Goal: Task Accomplishment & Management: Complete application form

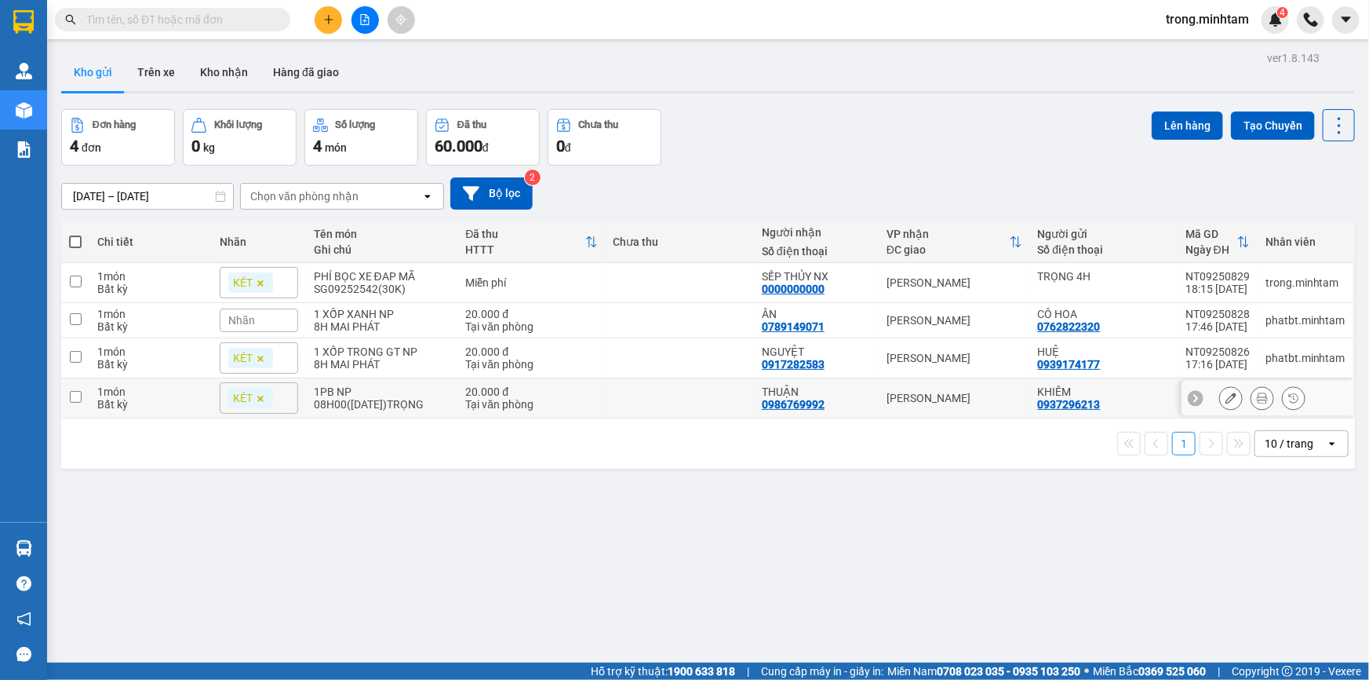
click at [368, 398] on div "1PB NP" at bounding box center [382, 391] width 137 height 13
checkbox input "true"
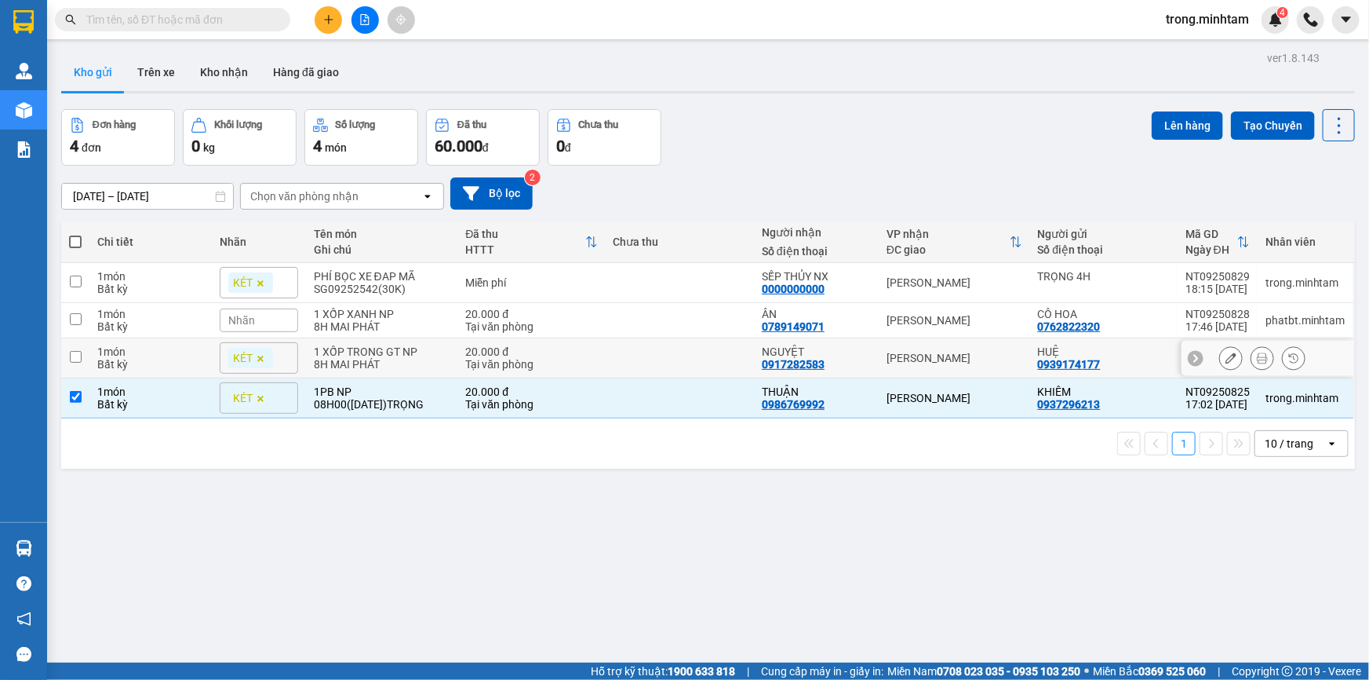
click at [368, 355] on div "1 XỐP TRONG GT NP" at bounding box center [382, 351] width 137 height 13
checkbox input "true"
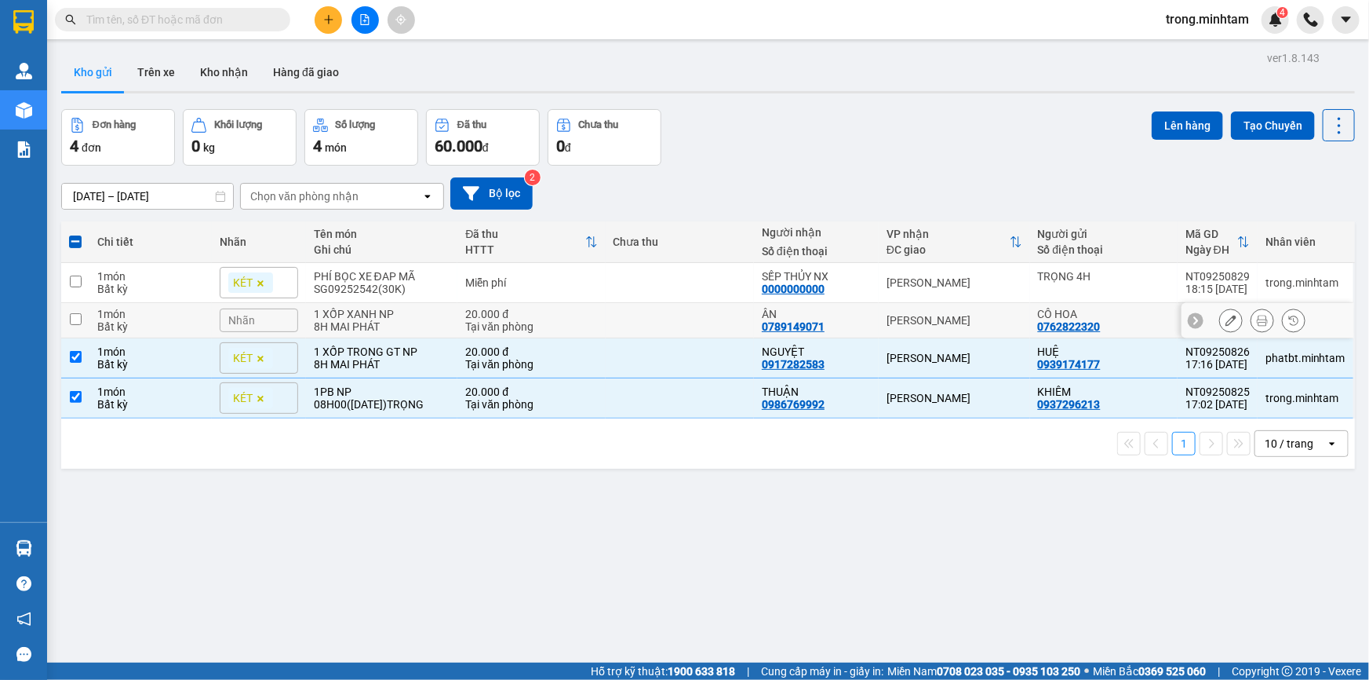
click at [360, 320] on div "1 XỐP XANH NP" at bounding box center [382, 314] width 137 height 13
checkbox input "true"
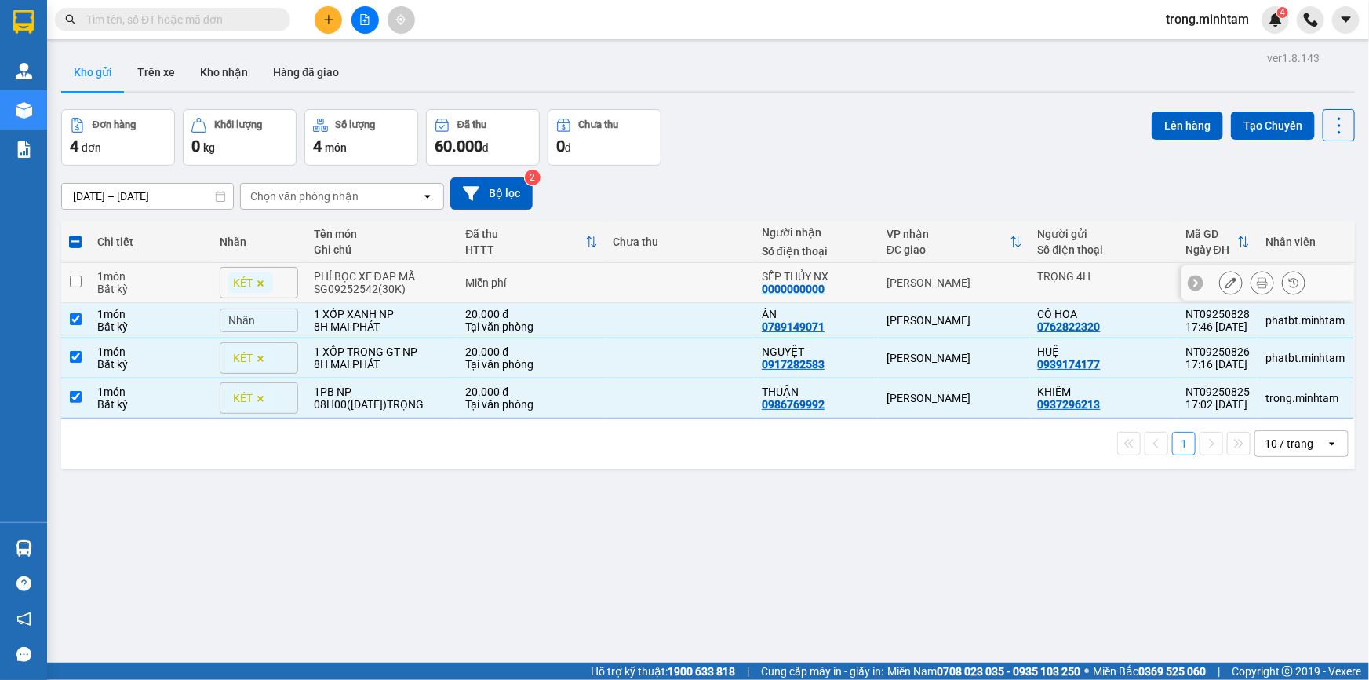
click at [370, 283] on div "PHÍ BỌC XE ĐAP MÃ SG09252542(30K)" at bounding box center [382, 282] width 137 height 25
checkbox input "true"
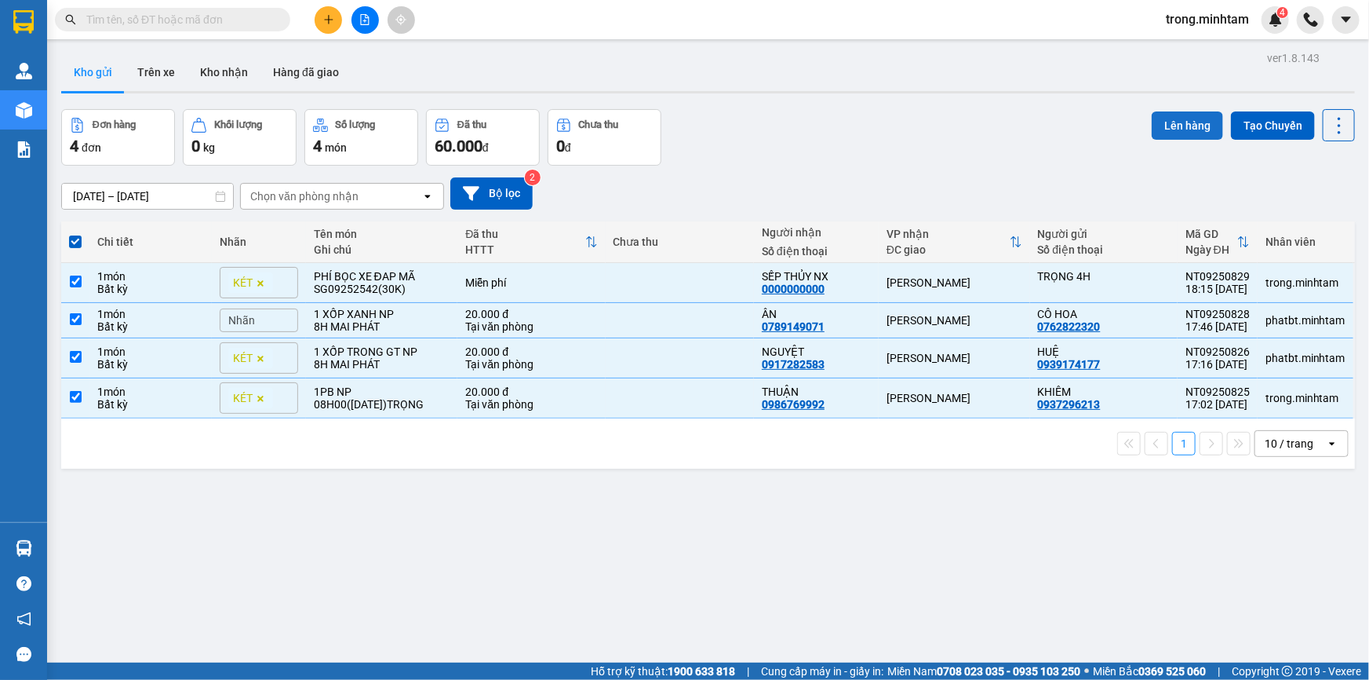
click at [1197, 128] on button "Lên hàng" at bounding box center [1187, 125] width 71 height 28
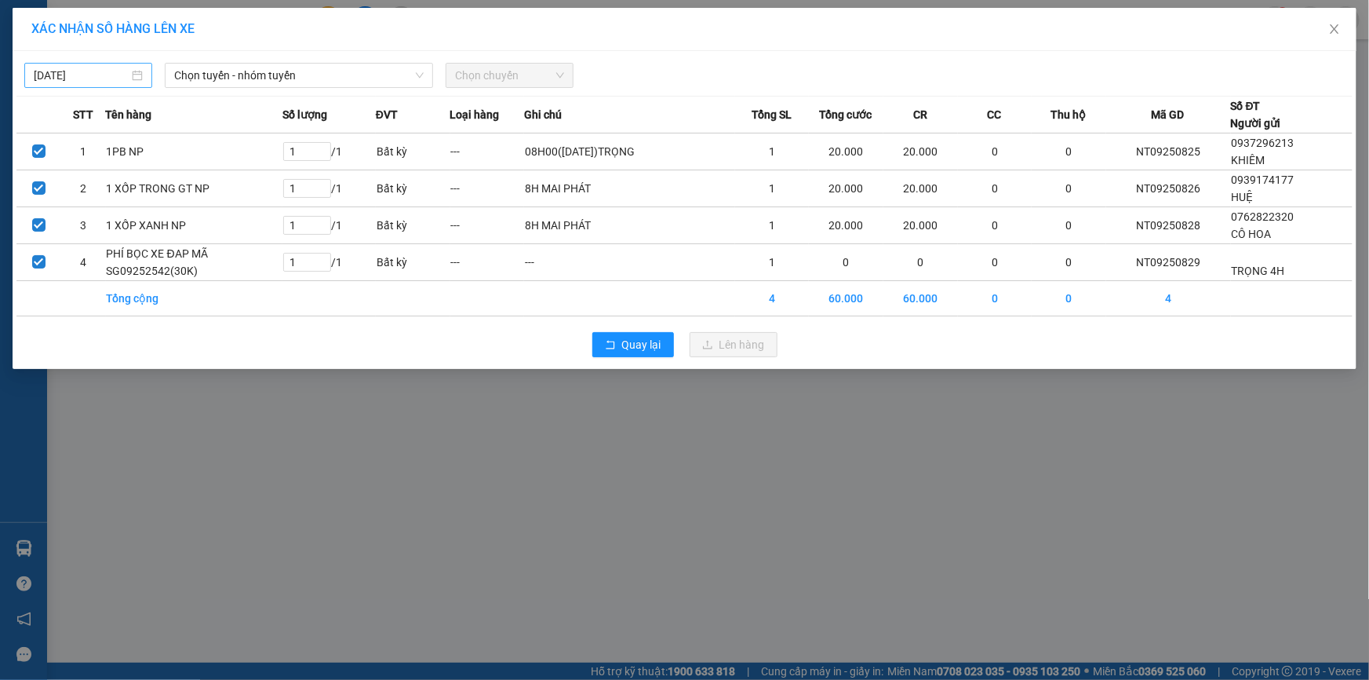
click at [90, 71] on body "Kết quả tìm kiếm ( 0 ) Bộ lọc No Data trong.minhtam 4 Quản [PERSON_NAME] lý khá…" at bounding box center [684, 340] width 1369 height 680
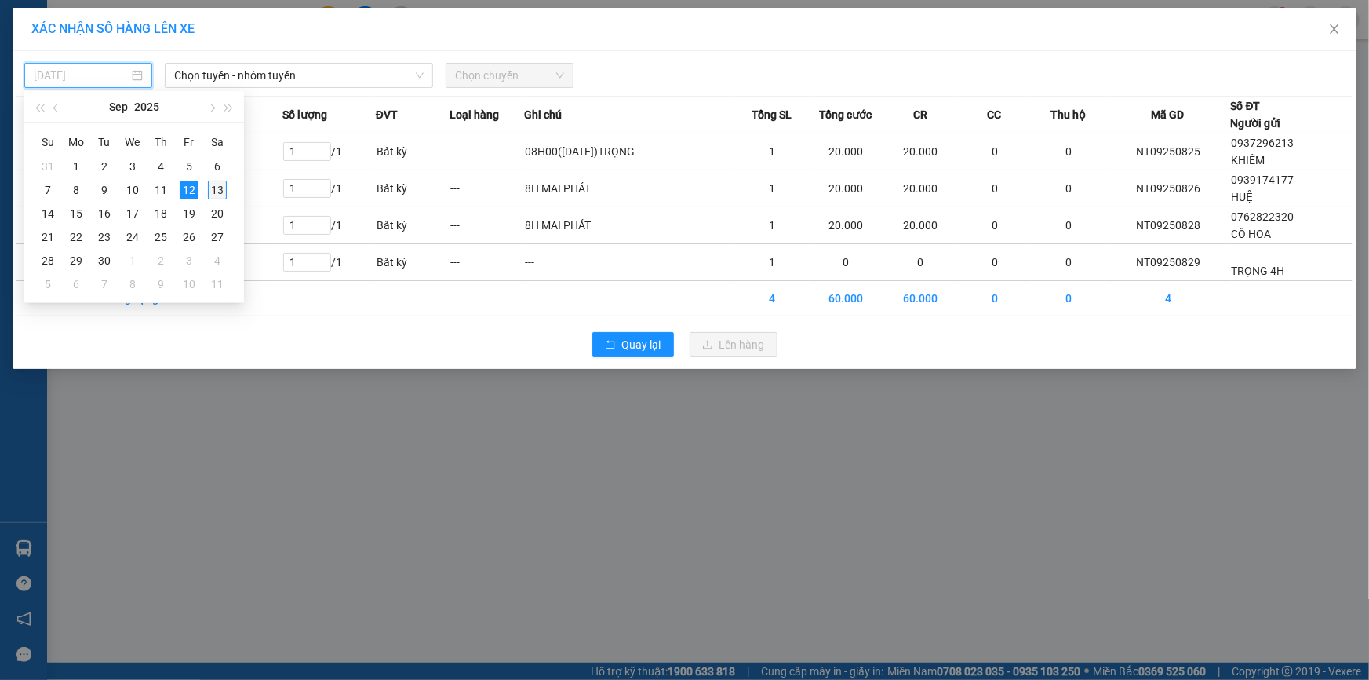
click at [214, 191] on div "13" at bounding box center [217, 189] width 19 height 19
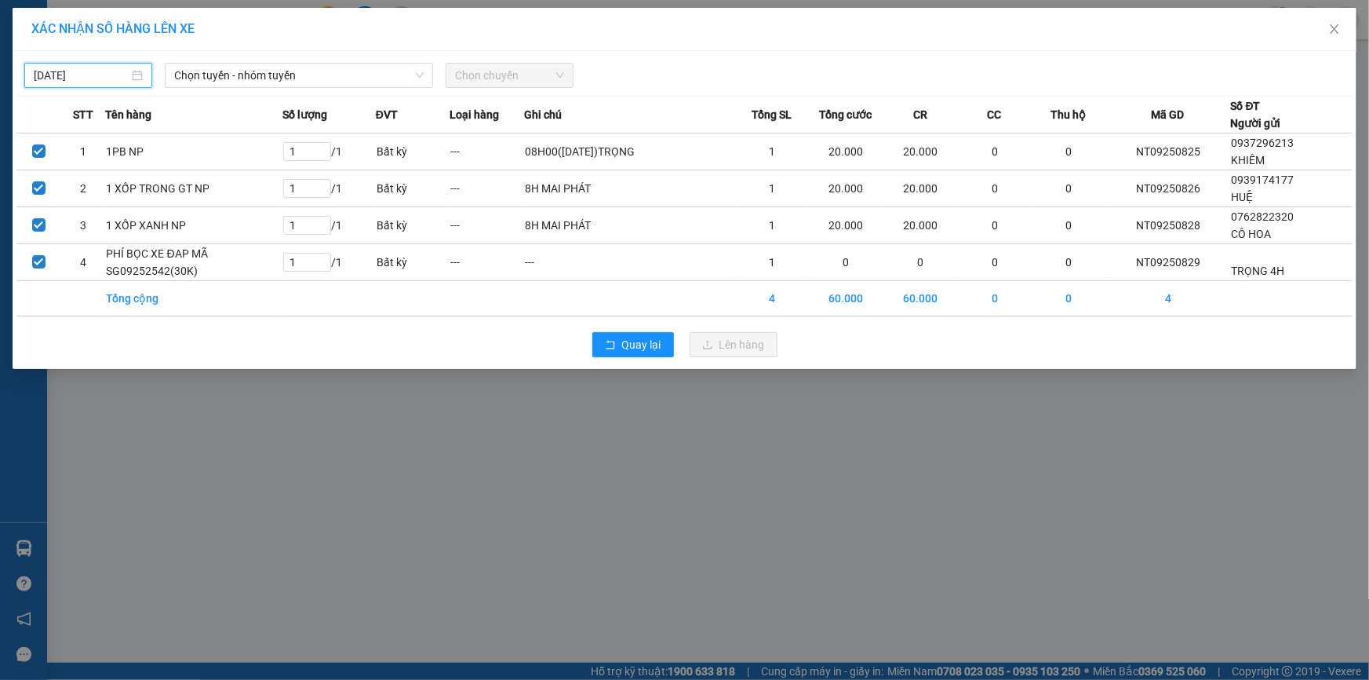
type input "[DATE]"
click at [237, 78] on span "Chọn tuyến - nhóm tuyến" at bounding box center [299, 76] width 250 height 24
click at [297, 76] on span "Chọn tuyến - nhóm tuyến" at bounding box center [299, 76] width 250 height 24
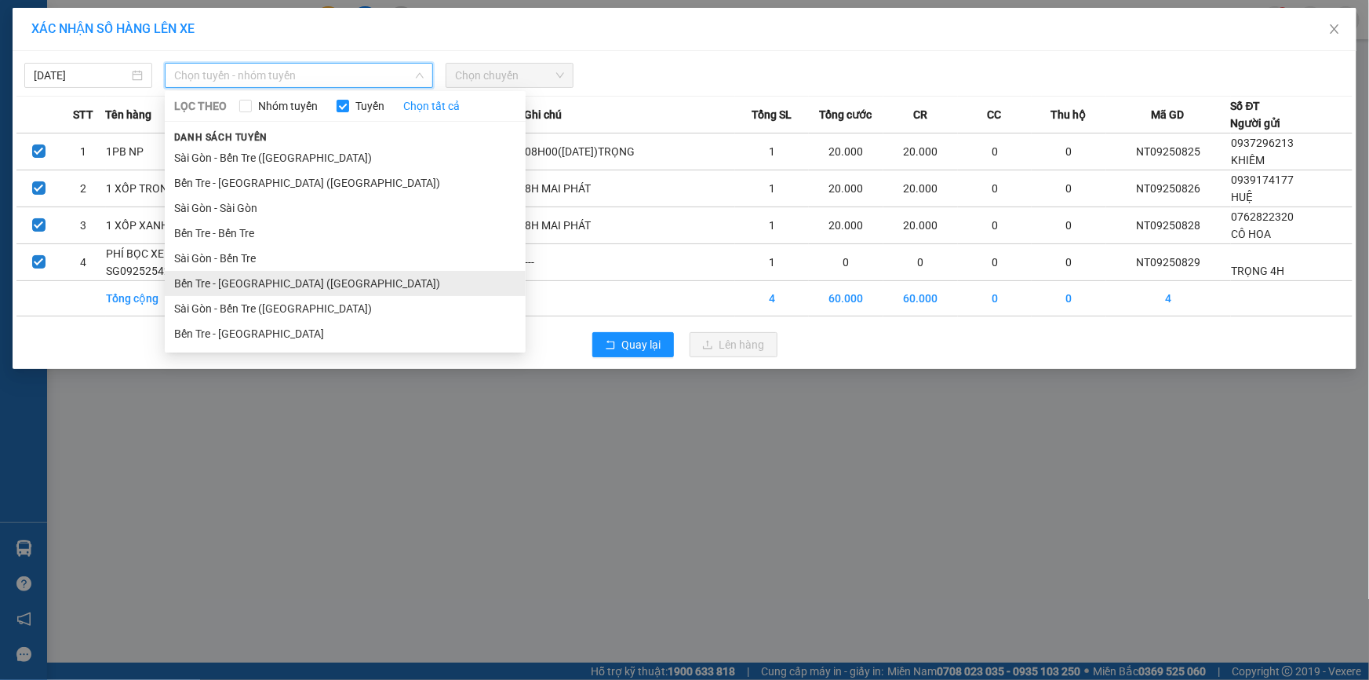
click at [238, 289] on li "Bến Tre - [GEOGRAPHIC_DATA] ([GEOGRAPHIC_DATA])" at bounding box center [345, 283] width 361 height 25
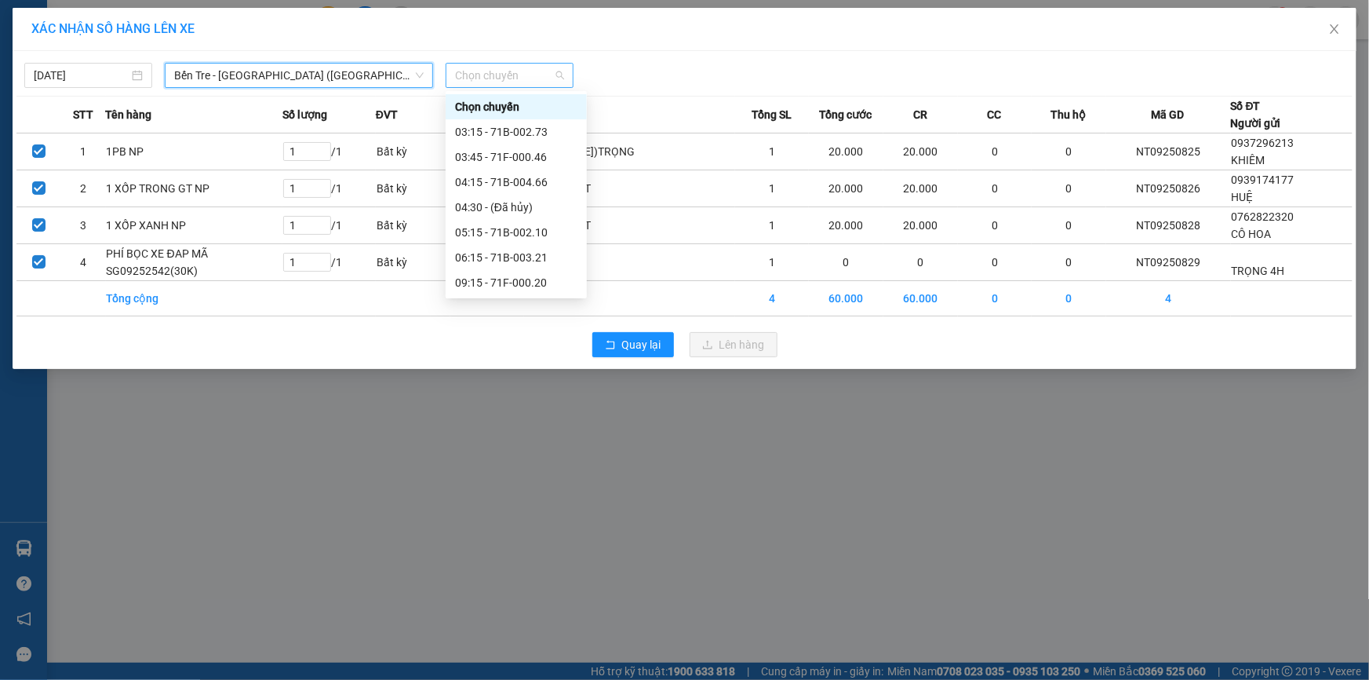
click at [511, 80] on span "Chọn chuyến" at bounding box center [509, 76] width 109 height 24
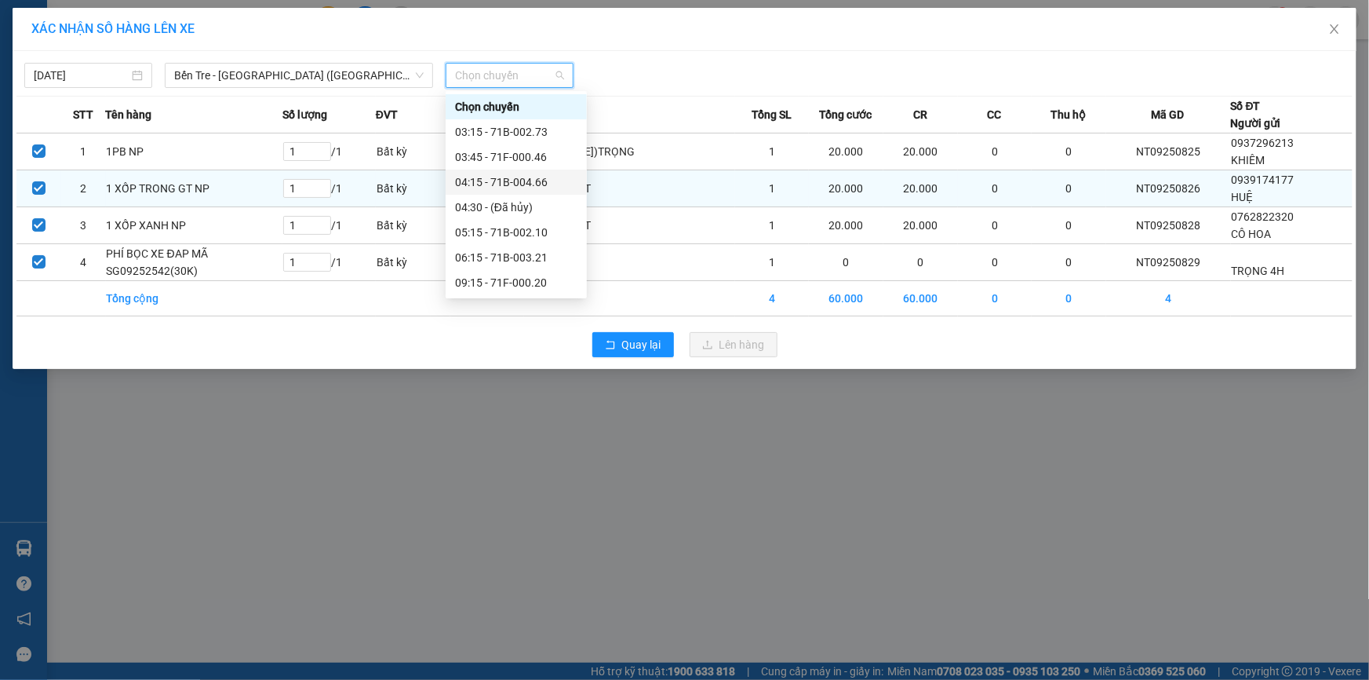
click at [506, 181] on div "04:15 - 71B-004.66" at bounding box center [516, 181] width 122 height 17
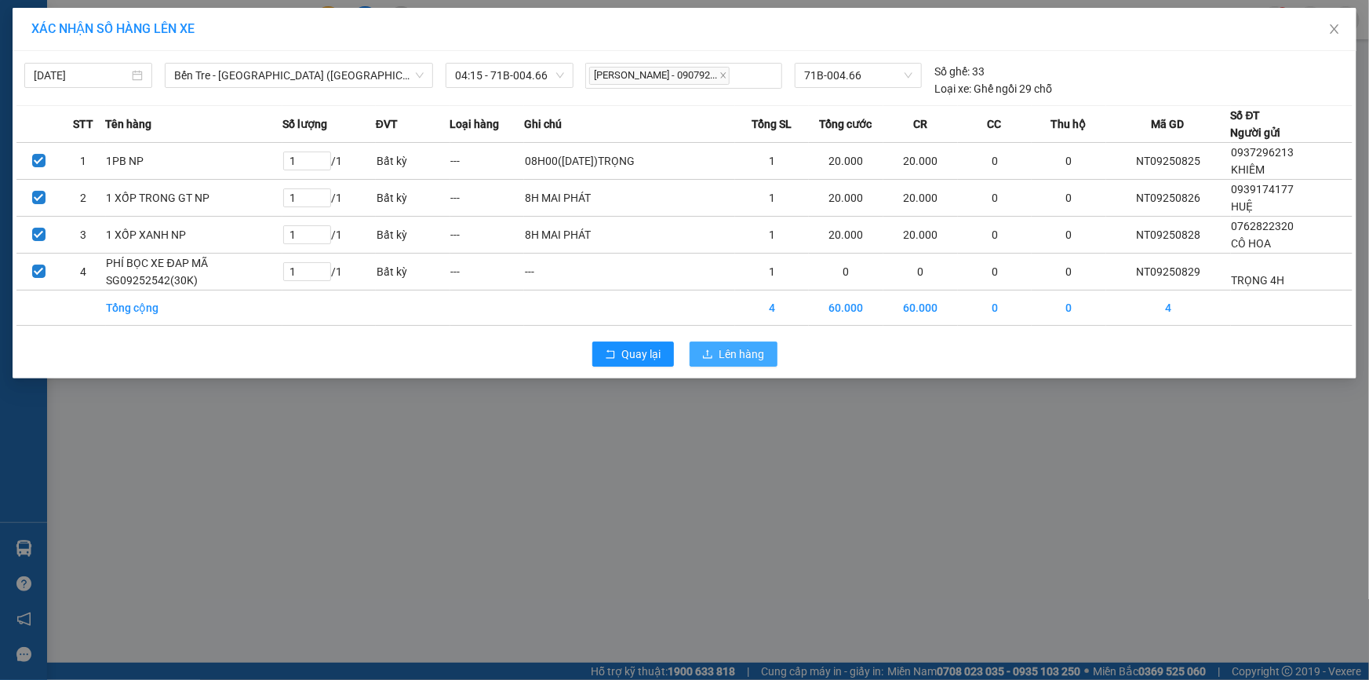
click at [744, 356] on span "Lên hàng" at bounding box center [743, 353] width 46 height 17
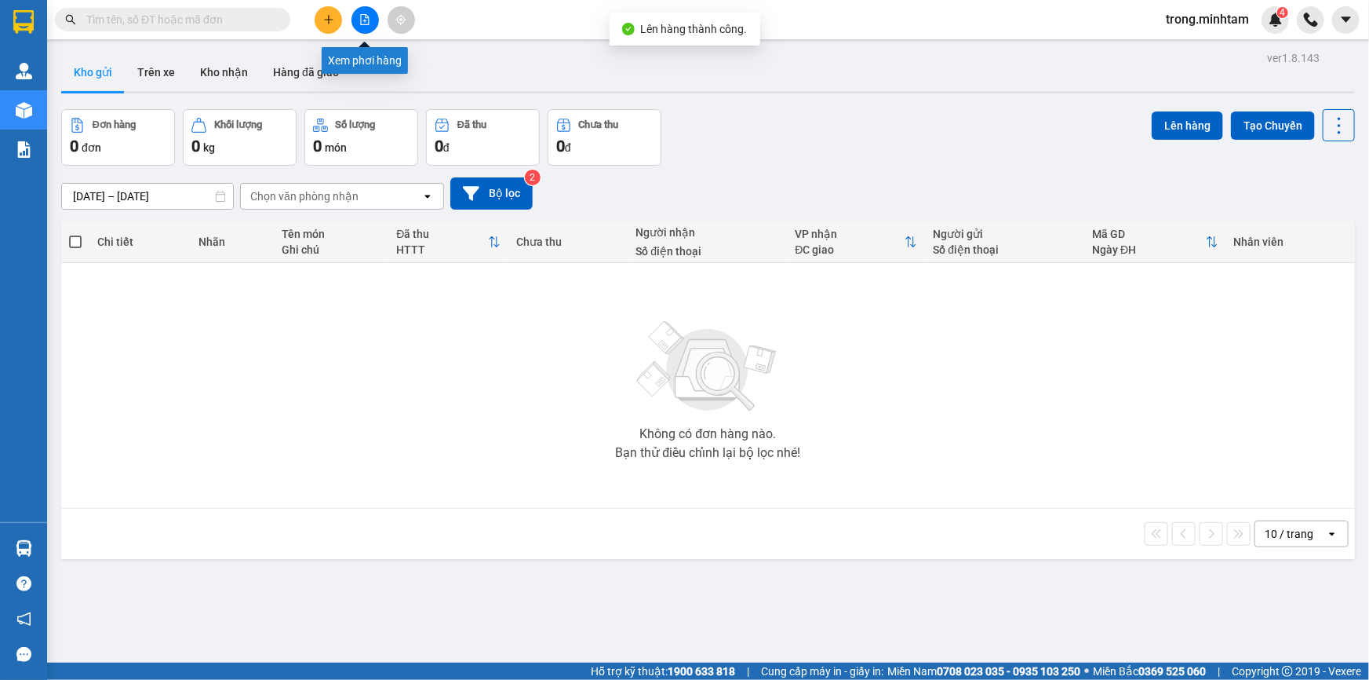
click at [363, 20] on icon "file-add" at bounding box center [364, 19] width 11 height 11
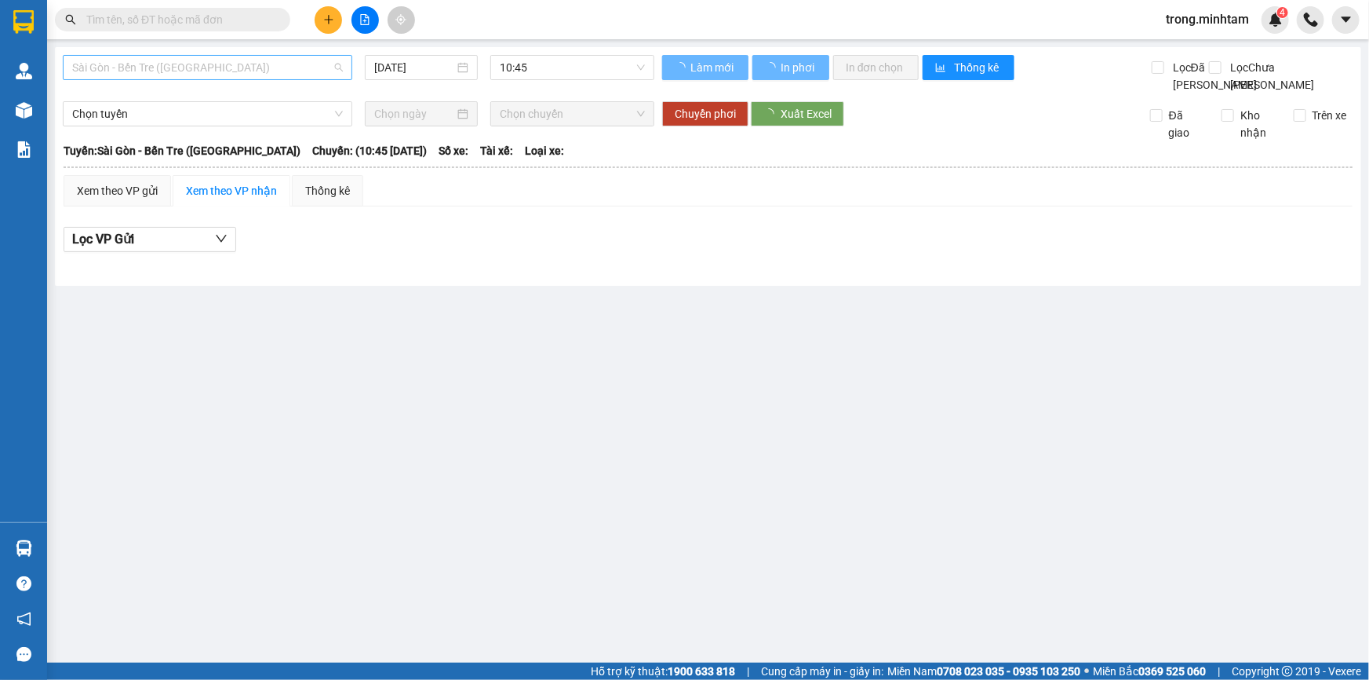
click at [191, 74] on span "Sài Gòn - Bến Tre ([GEOGRAPHIC_DATA])" at bounding box center [207, 68] width 271 height 24
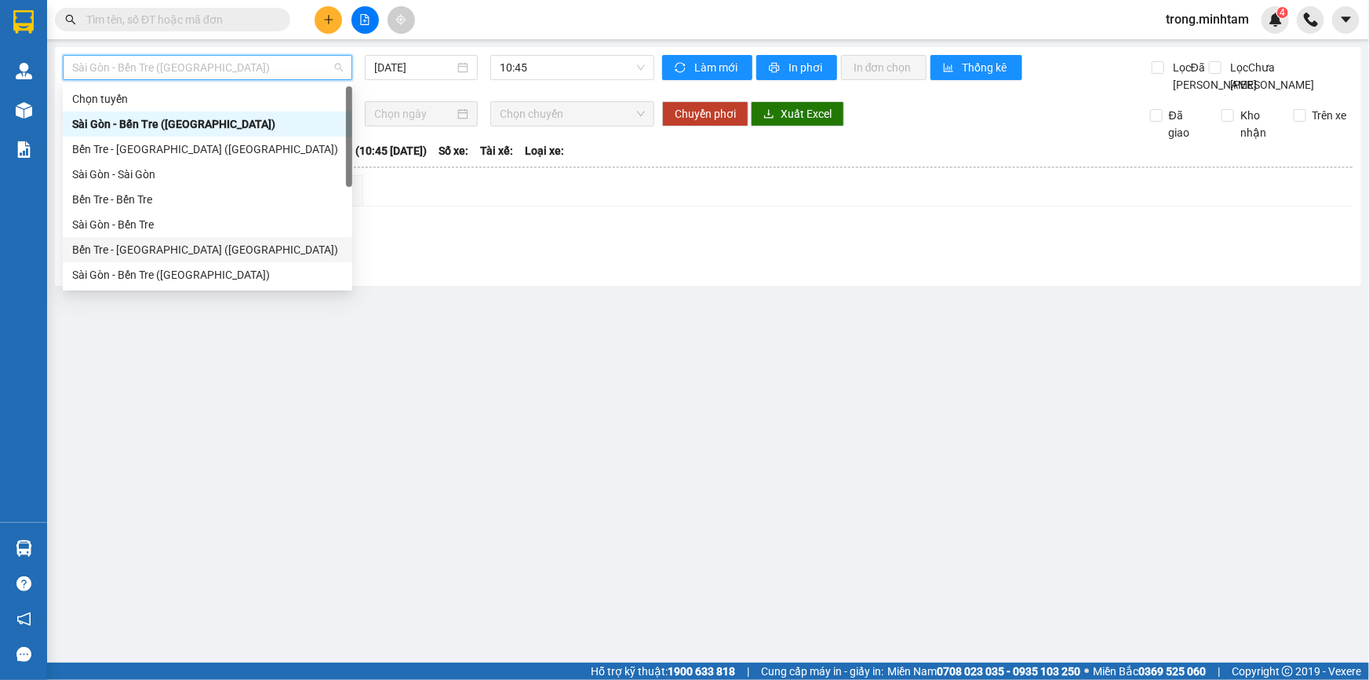
click at [151, 253] on div "Bến Tre - [GEOGRAPHIC_DATA] ([GEOGRAPHIC_DATA])" at bounding box center [207, 249] width 271 height 17
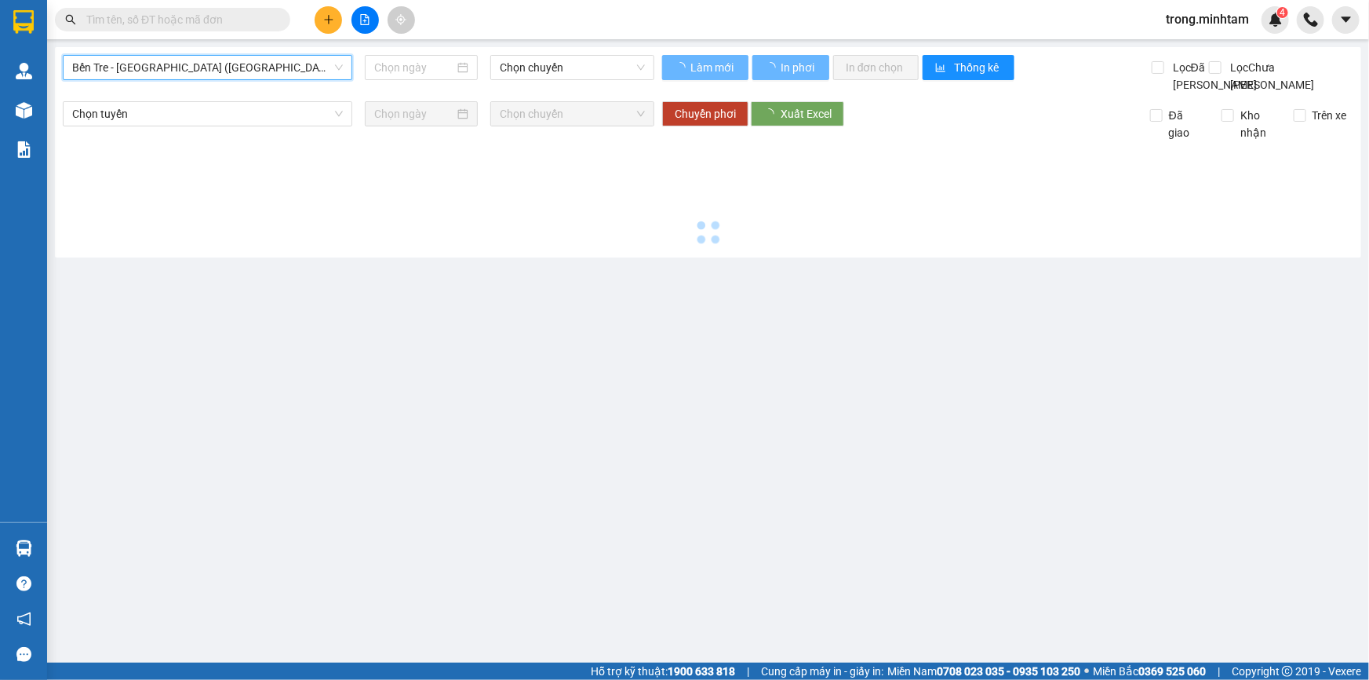
type input "[DATE]"
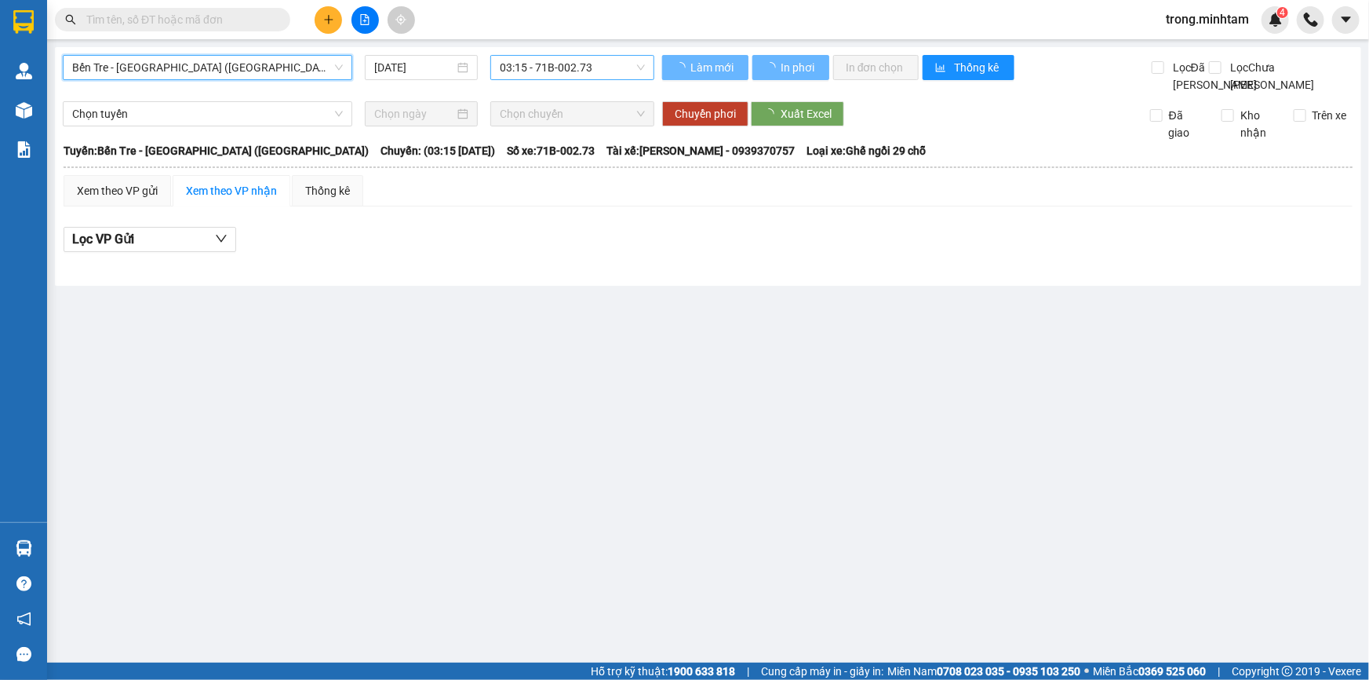
click at [522, 73] on span "03:15 - 71B-002.73" at bounding box center [572, 68] width 145 height 24
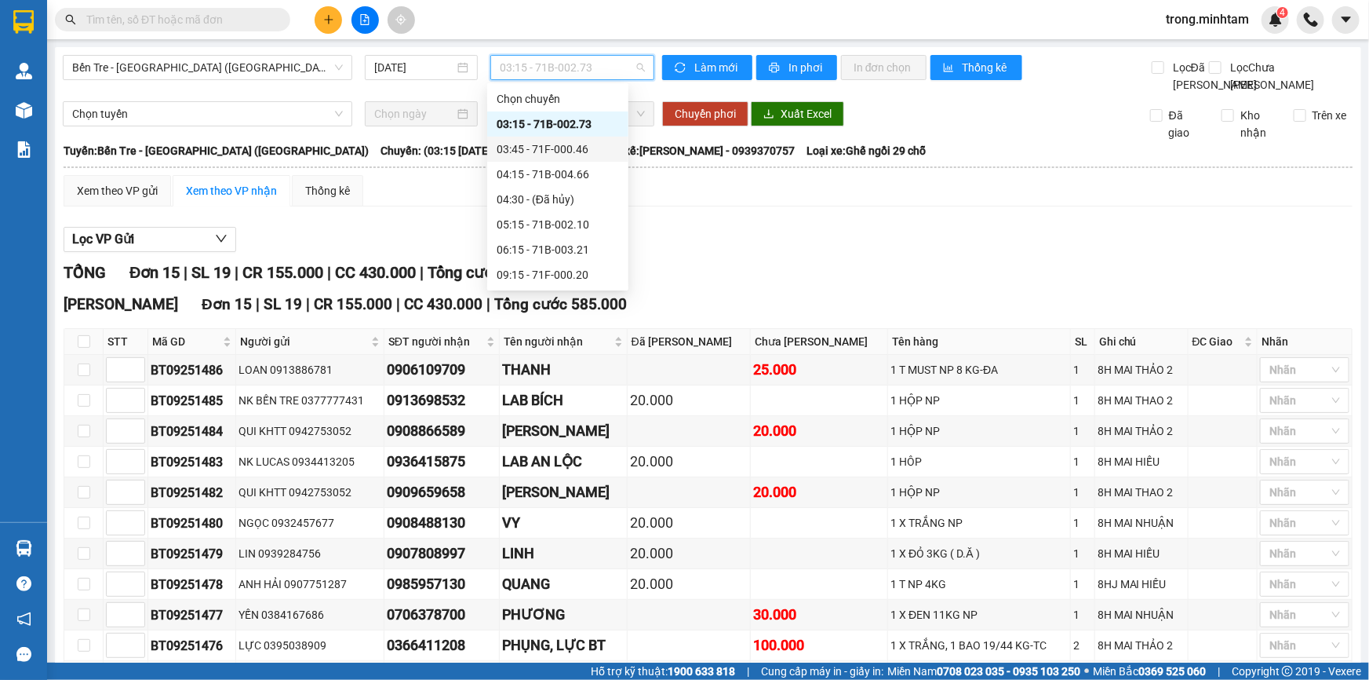
click at [552, 141] on div "03:45 - 71F-000.46" at bounding box center [558, 148] width 122 height 17
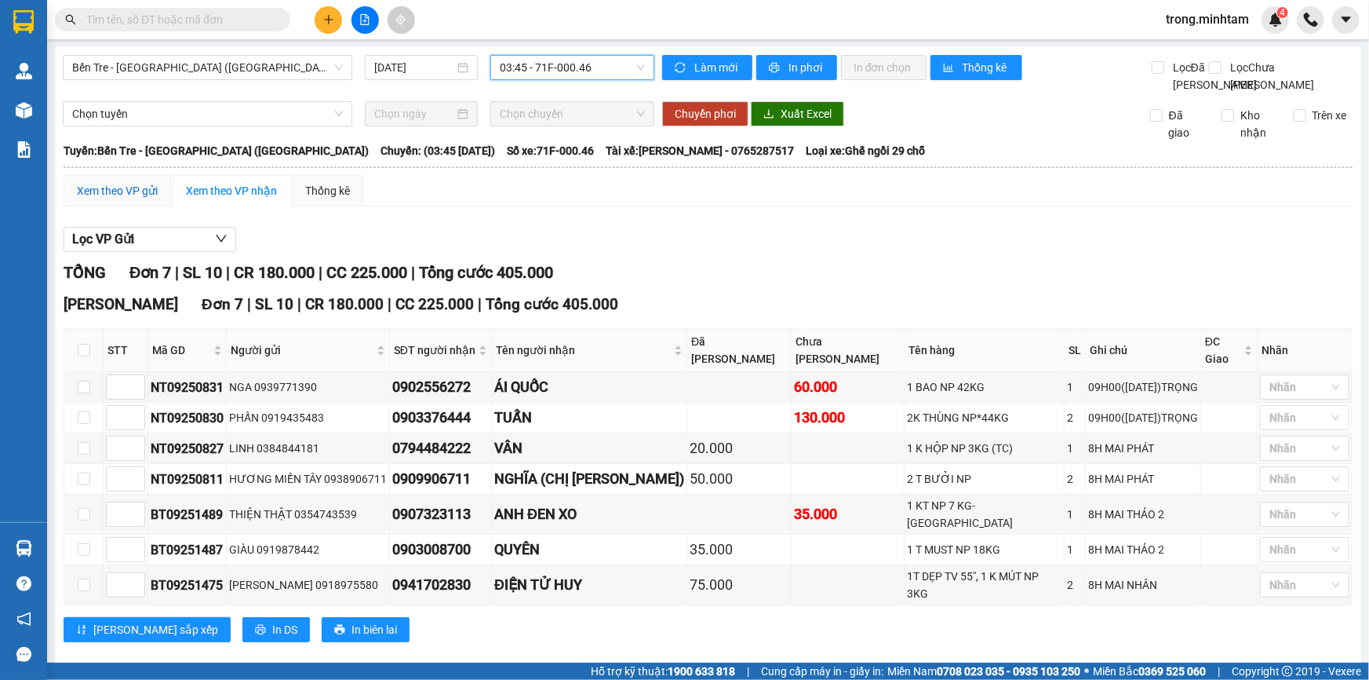
click at [133, 199] on div "Xem theo VP gửi" at bounding box center [117, 190] width 81 height 17
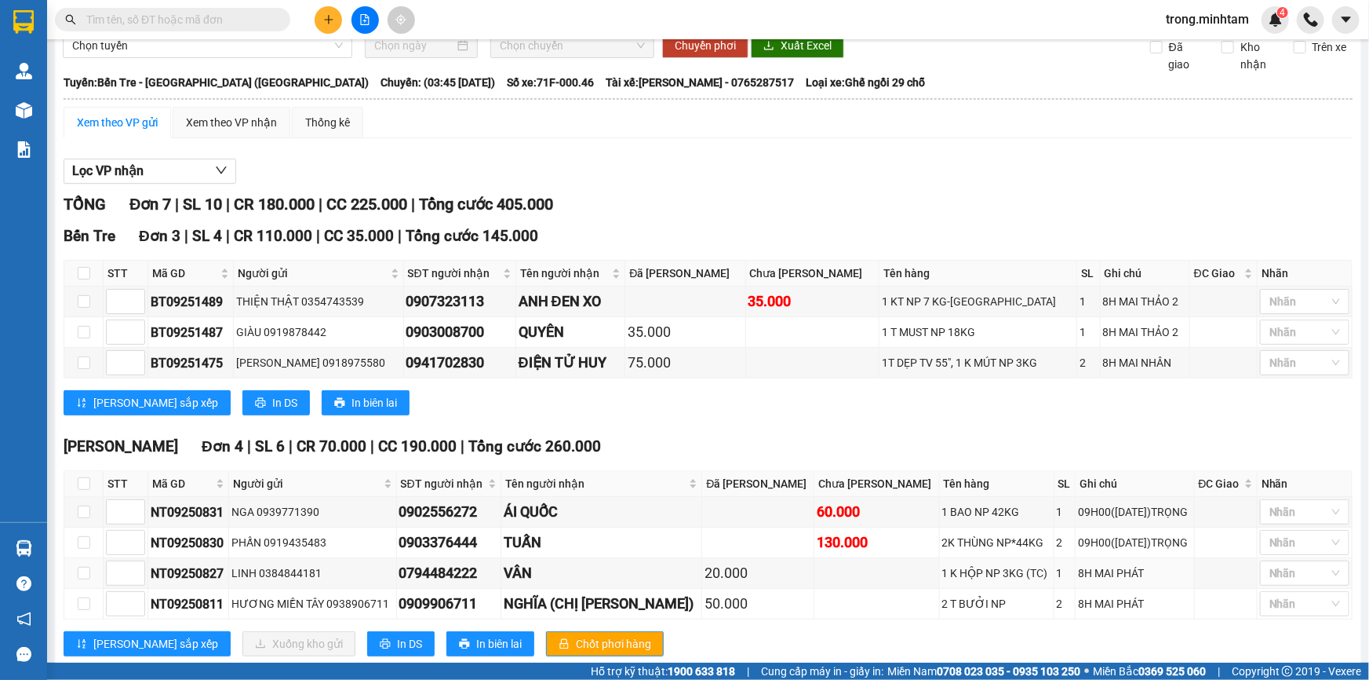
scroll to position [120, 0]
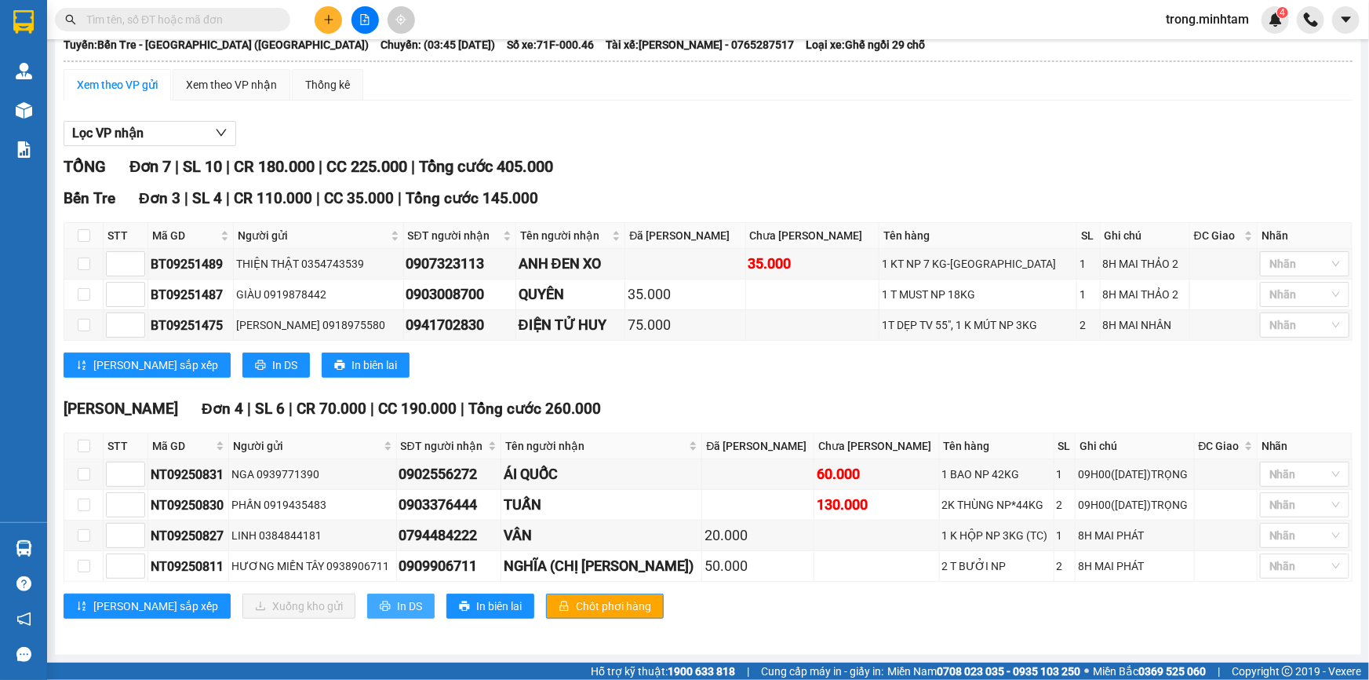
click at [367, 603] on button "In DS" at bounding box center [400, 605] width 67 height 25
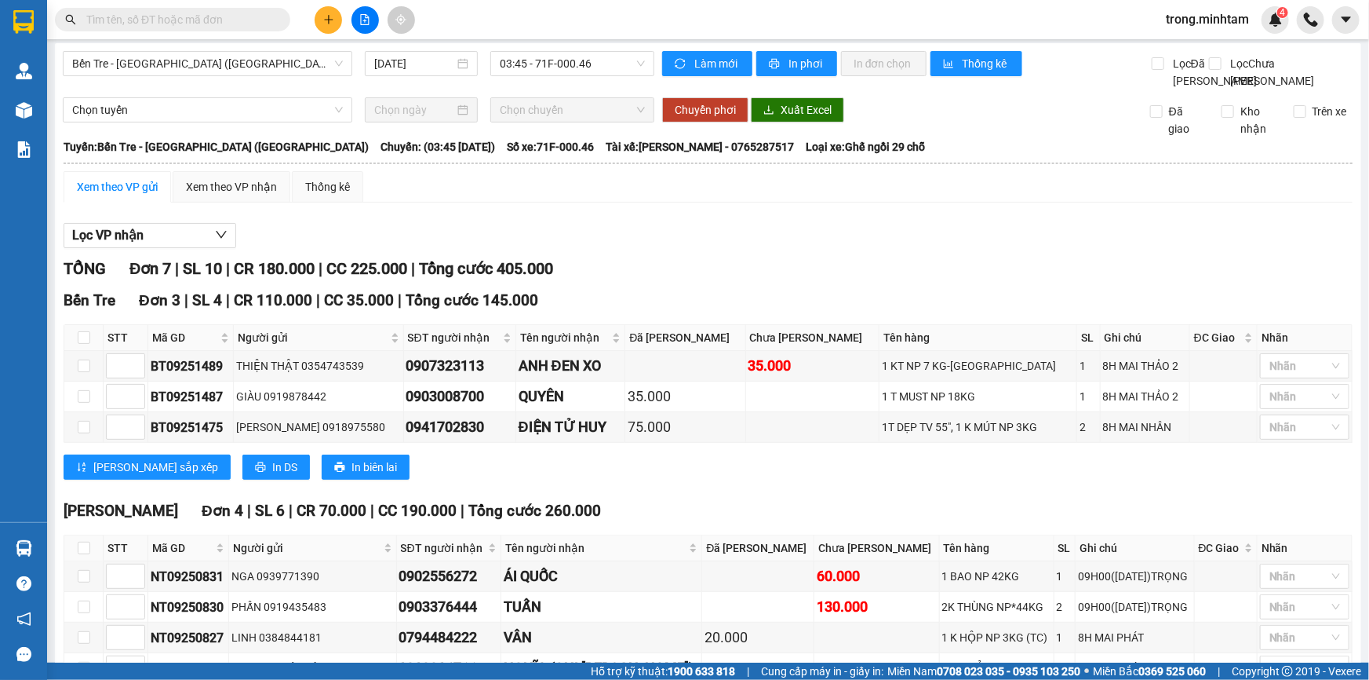
scroll to position [0, 0]
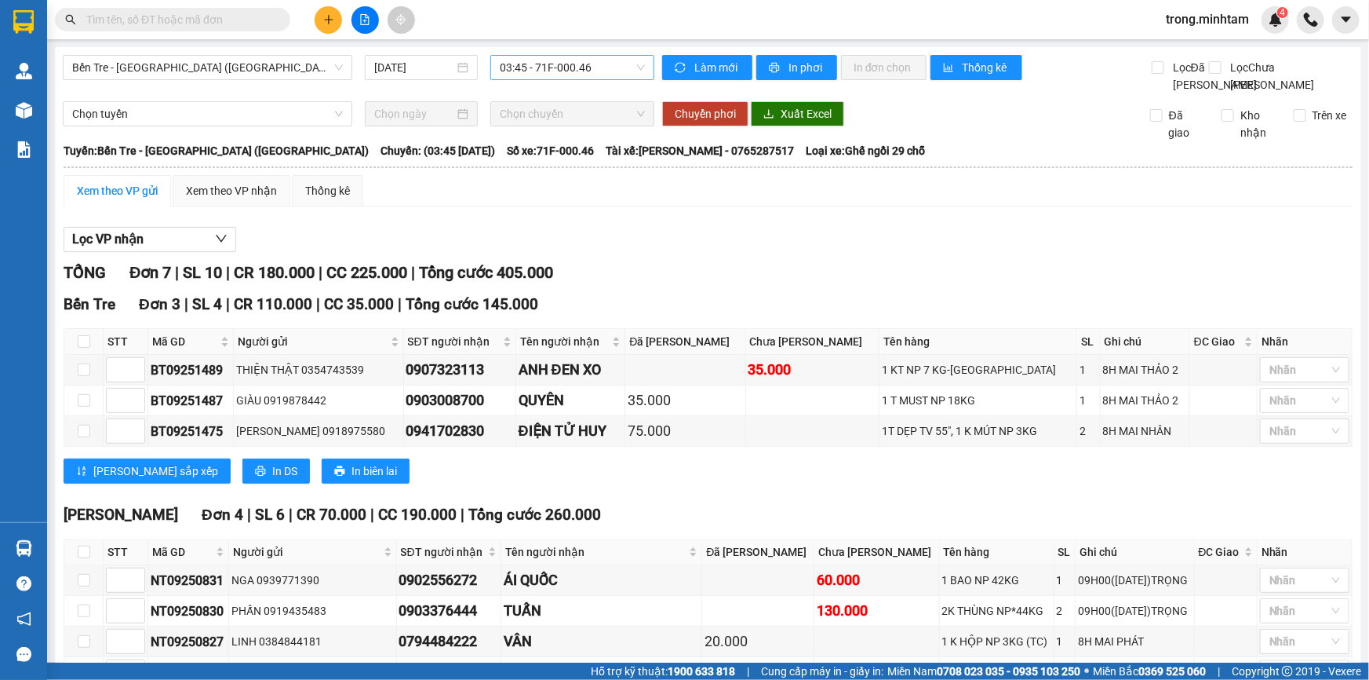
click at [525, 64] on span "03:45 - 71F-000.46" at bounding box center [572, 68] width 145 height 24
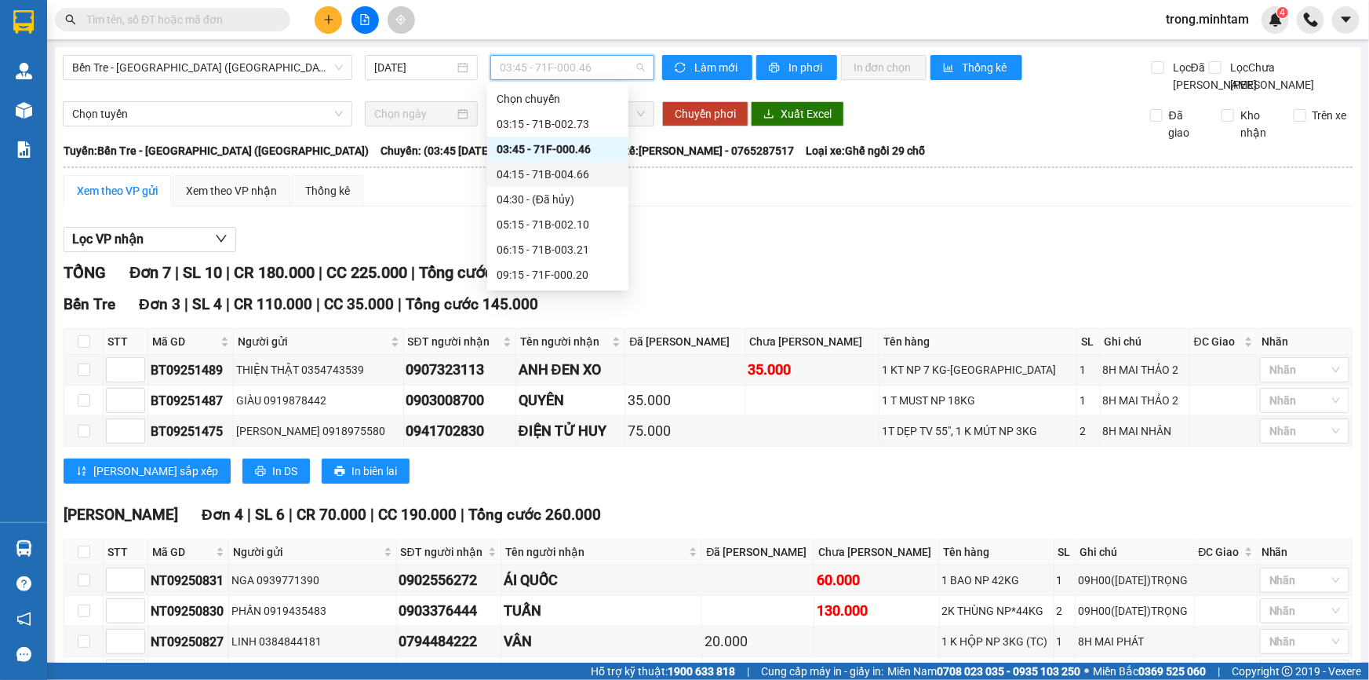
click at [561, 173] on div "04:15 - 71B-004.66" at bounding box center [558, 174] width 122 height 17
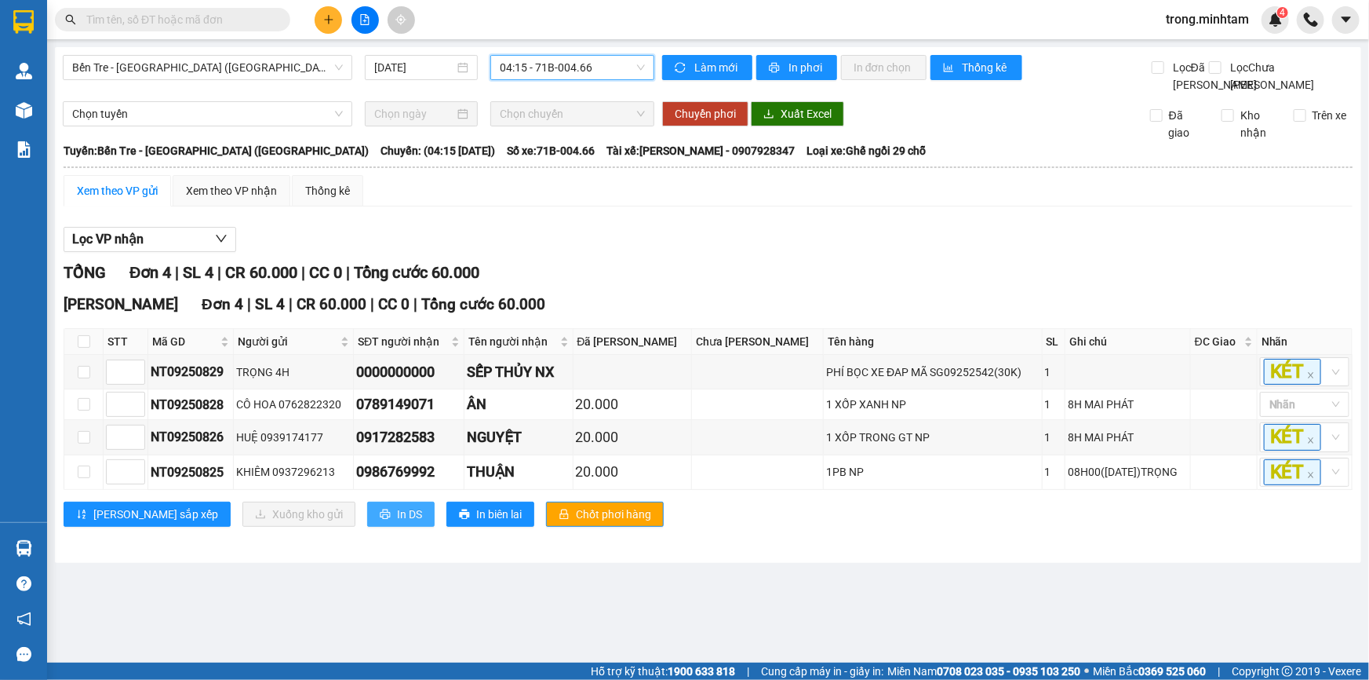
click at [397, 523] on span "In DS" at bounding box center [409, 513] width 25 height 17
click at [334, 20] on button at bounding box center [328, 19] width 27 height 27
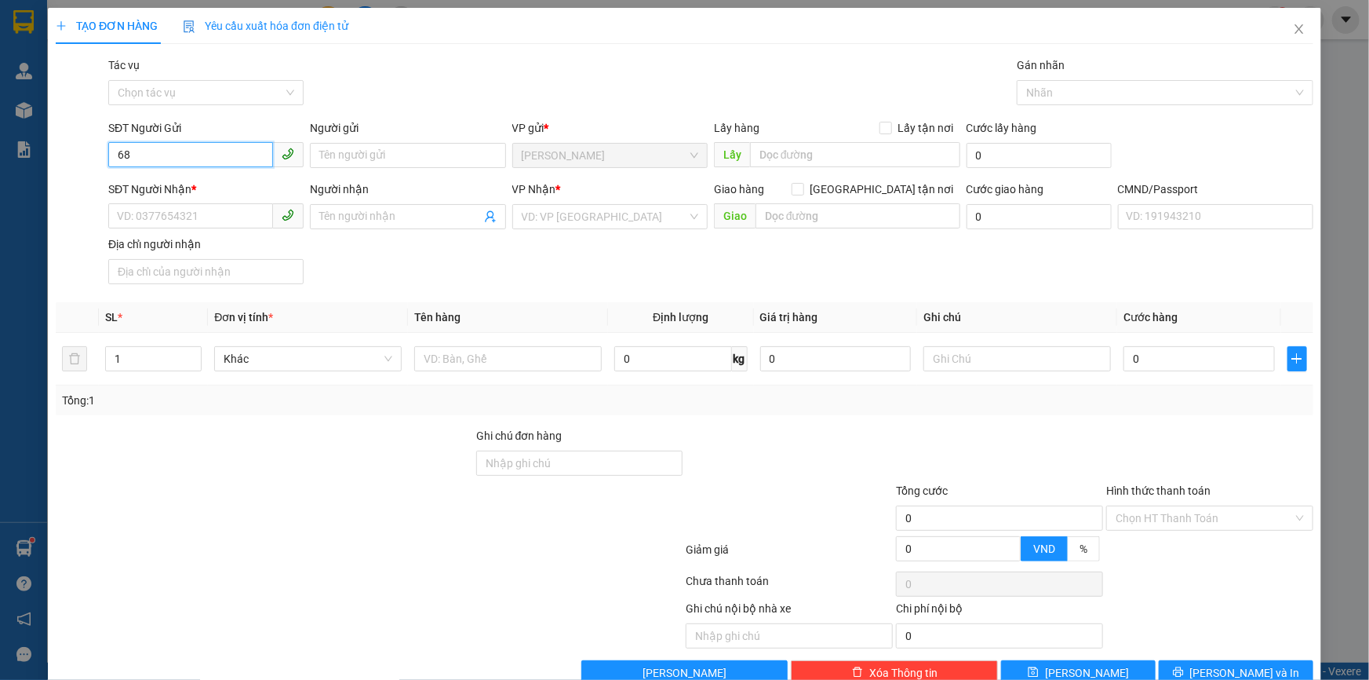
type input "6"
click at [115, 159] on input "889" at bounding box center [190, 154] width 165 height 25
click at [173, 159] on input "889" at bounding box center [190, 154] width 165 height 25
type input "8"
click at [182, 180] on div "0898026889 - CHÚ HOA" at bounding box center [204, 186] width 175 height 17
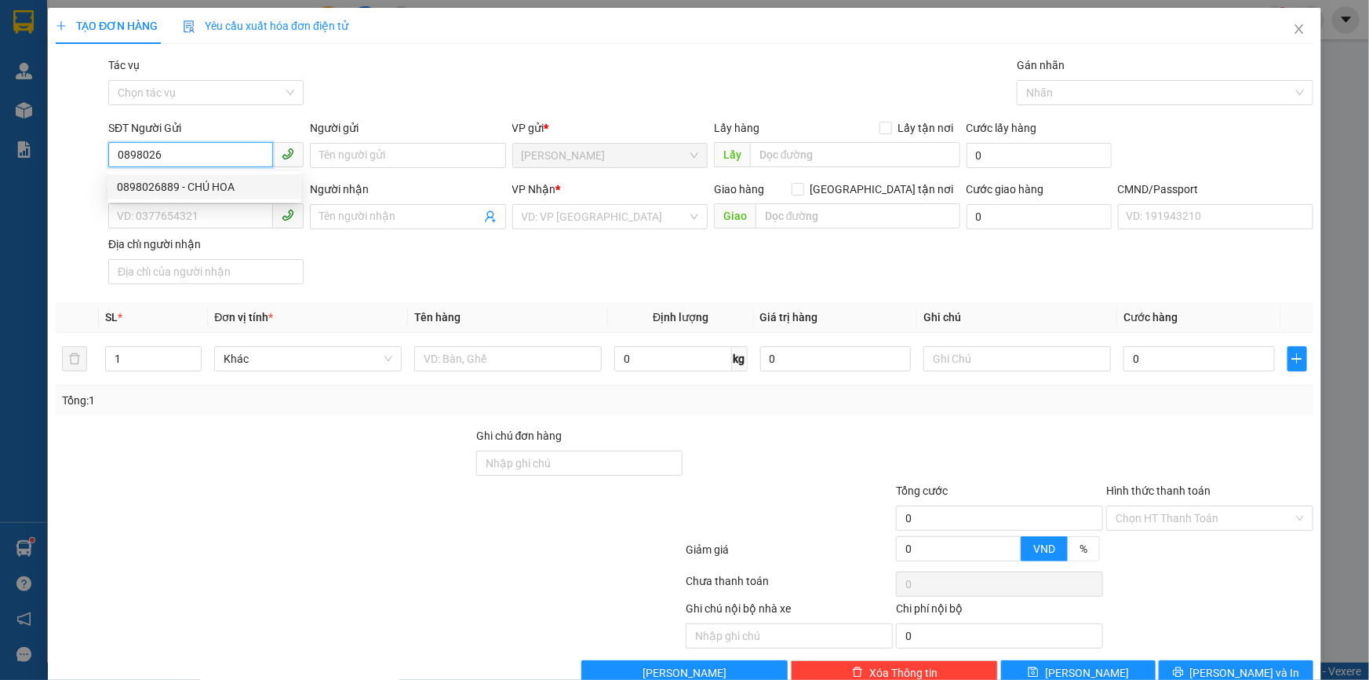
type input "0898026889"
type input "CHÚ HOA"
type input "0983379539"
type input "TY"
type input "0898026889"
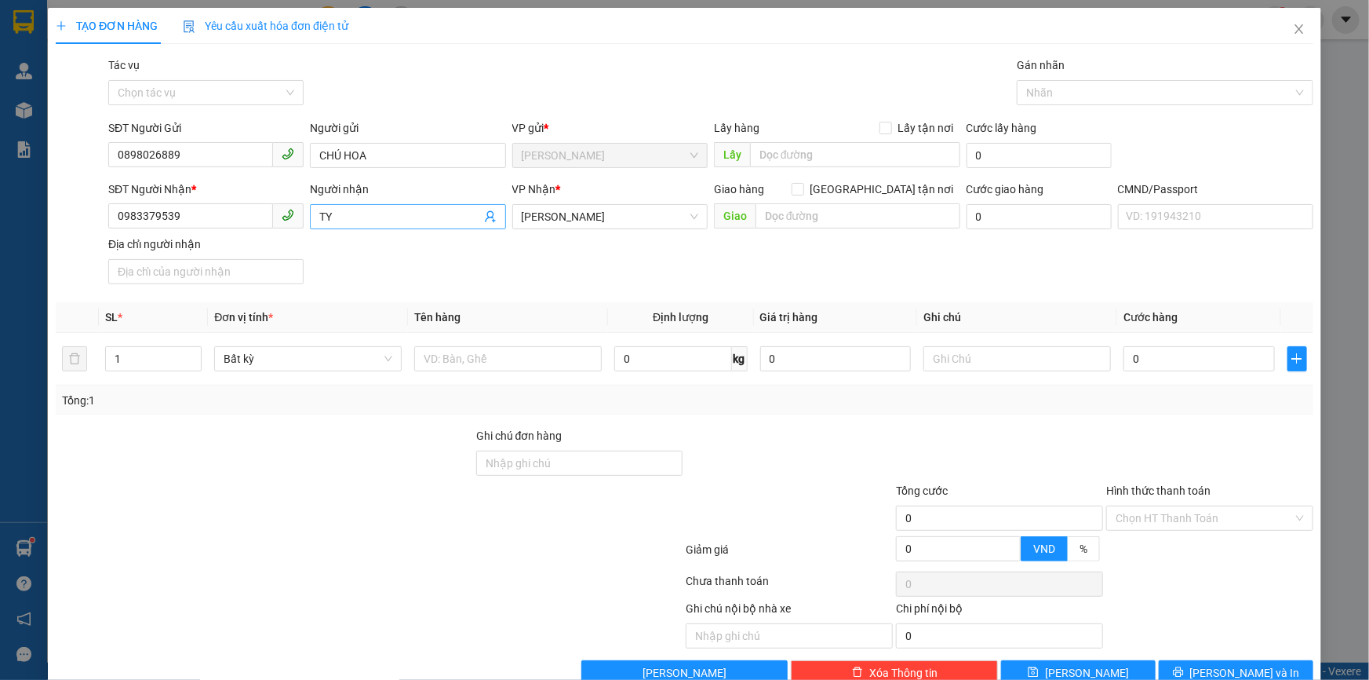
click at [484, 214] on icon "user-add" at bounding box center [490, 216] width 13 height 13
click at [436, 159] on span "0908441980" at bounding box center [456, 161] width 63 height 13
type input "0908441980"
type input "SƠN"
click at [432, 357] on input "text" at bounding box center [508, 358] width 188 height 25
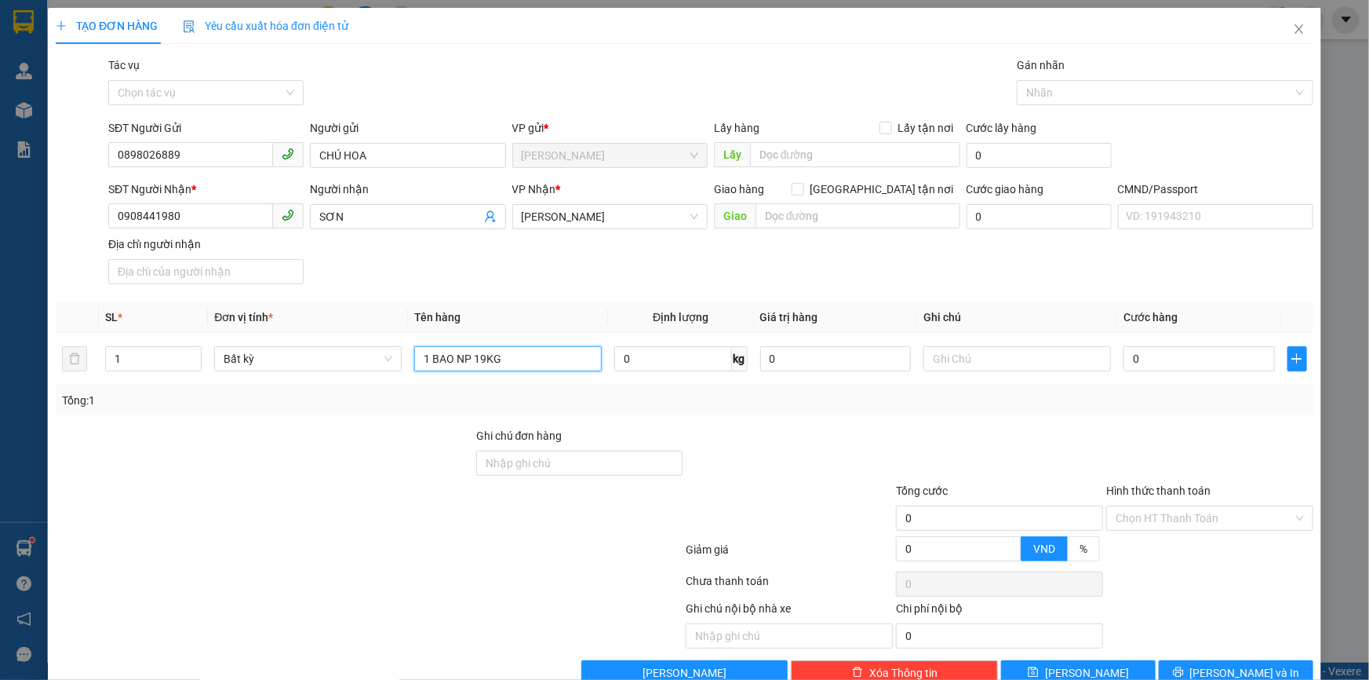
type input "1 BAO NP 19KG"
type input "09H00 TRỌNG"
type input "3"
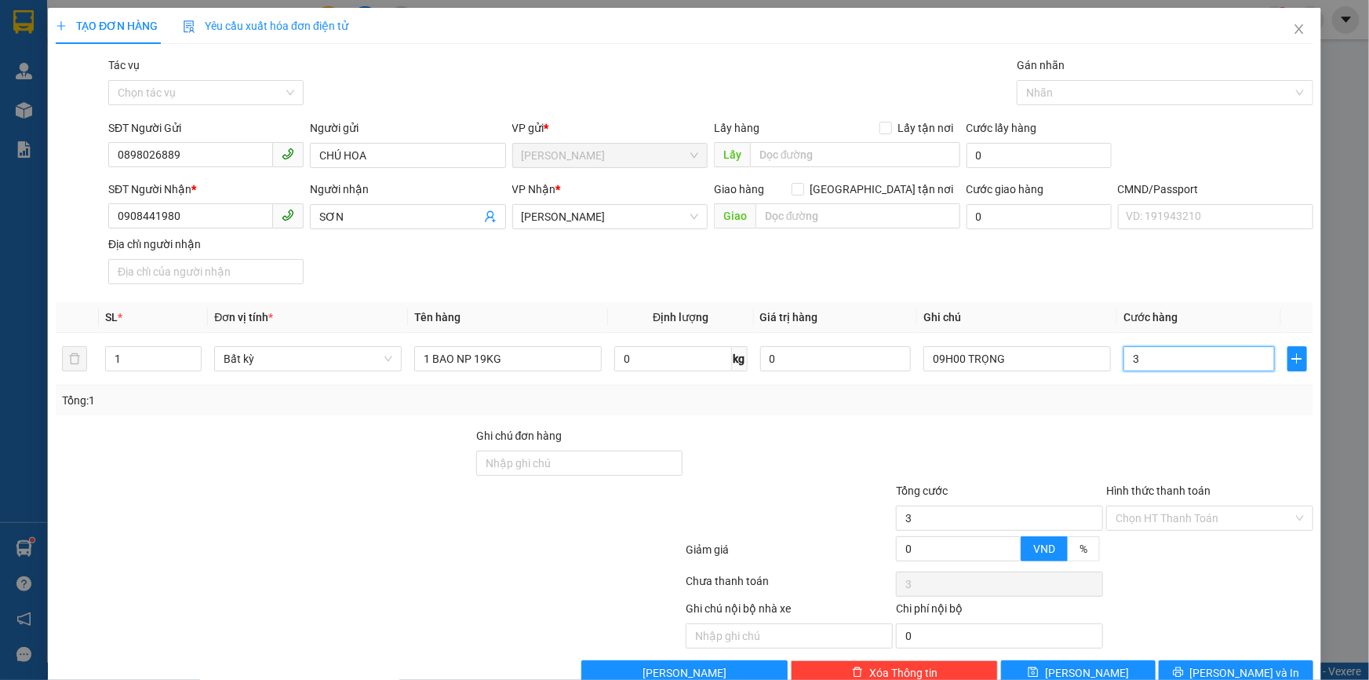
type input "35"
type input "35.000"
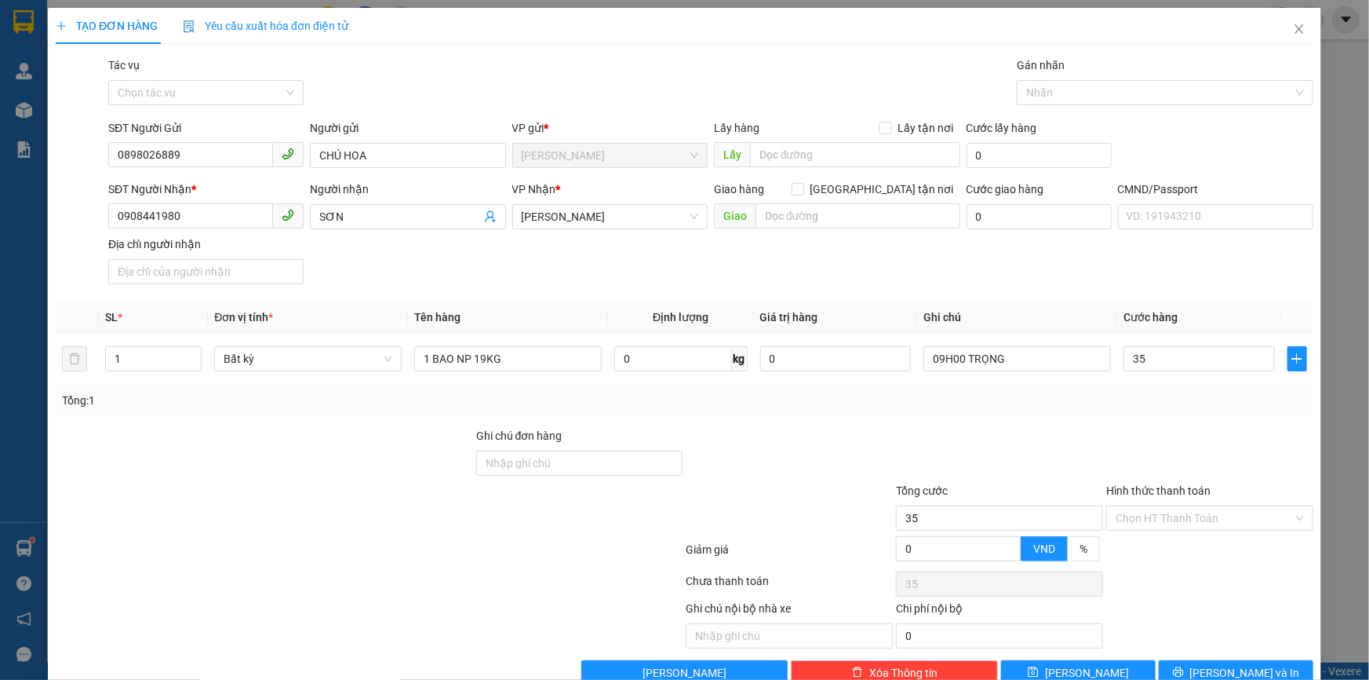
type input "35.000"
click at [1240, 660] on div "Transit Pickup Surcharge Ids Transit Deliver Surcharge Ids Transit Deliver Surc…" at bounding box center [685, 370] width 1258 height 629
click at [1230, 667] on span "[PERSON_NAME] và In" at bounding box center [1245, 672] width 110 height 17
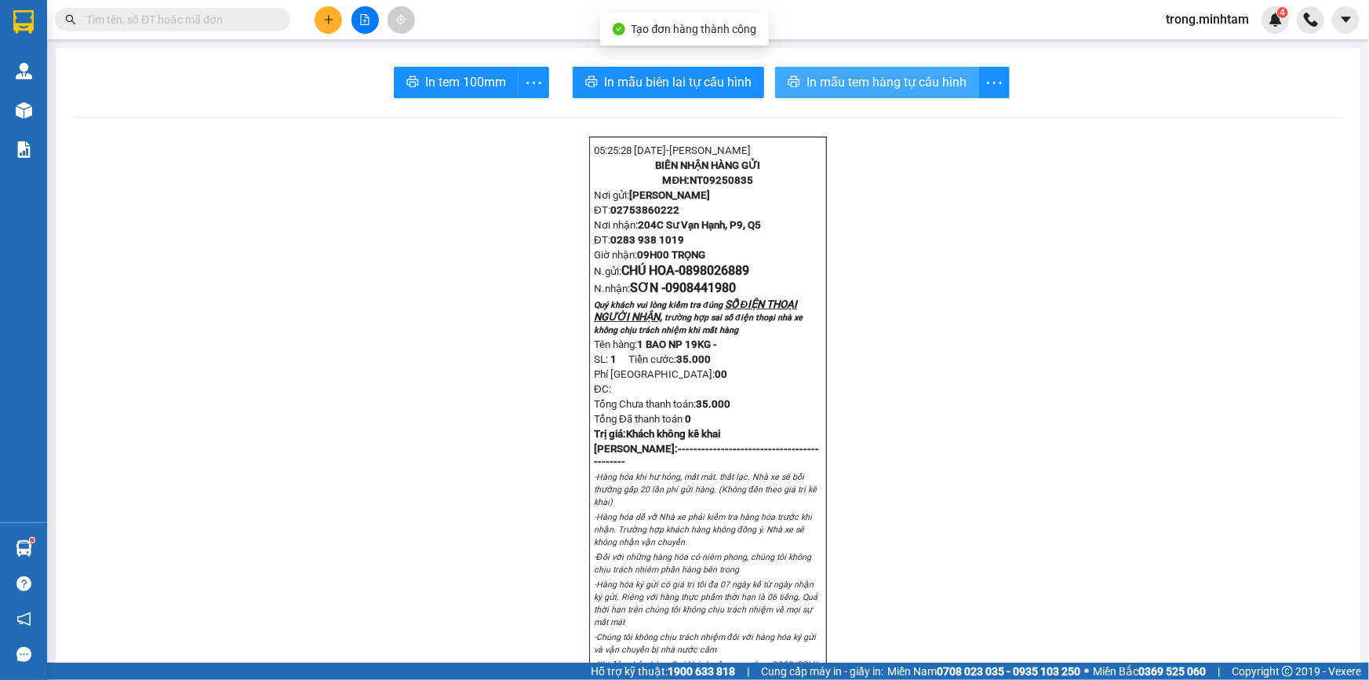
click at [813, 78] on span "In mẫu tem hàng tự cấu hình" at bounding box center [887, 82] width 160 height 20
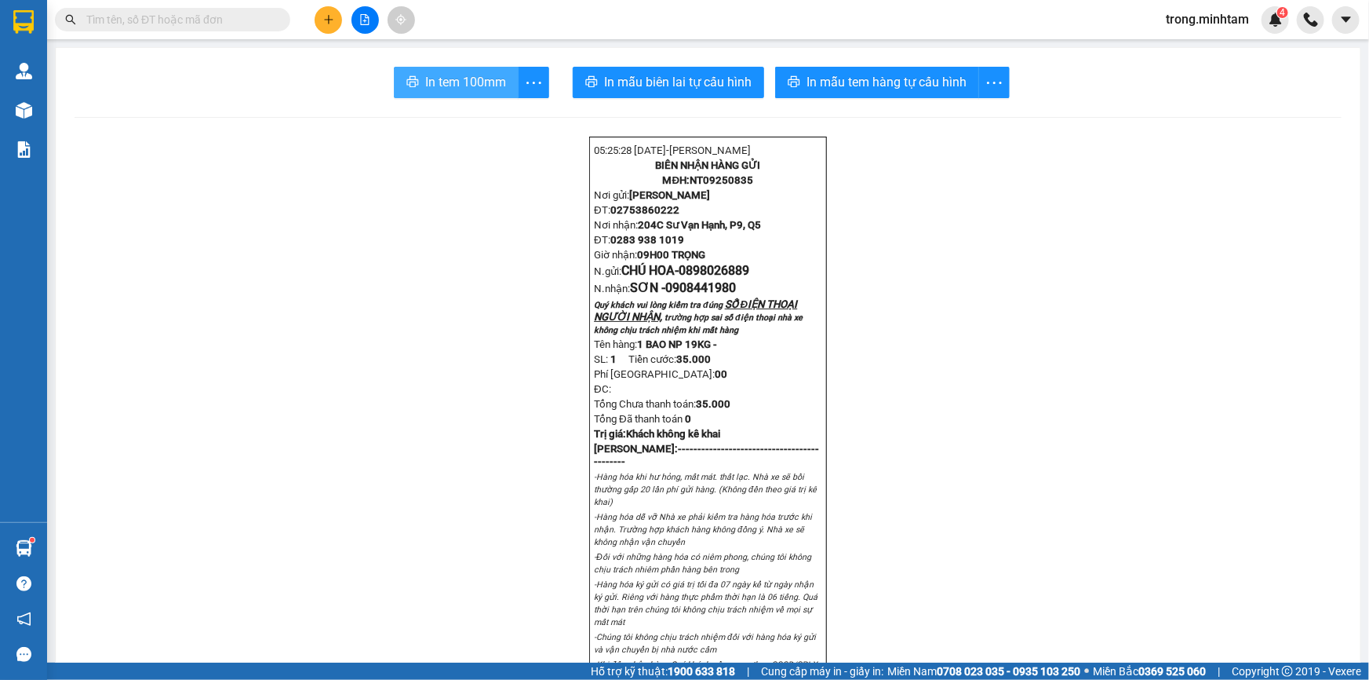
click at [432, 82] on span "In tem 100mm" at bounding box center [465, 82] width 81 height 20
click at [328, 8] on button at bounding box center [328, 19] width 27 height 27
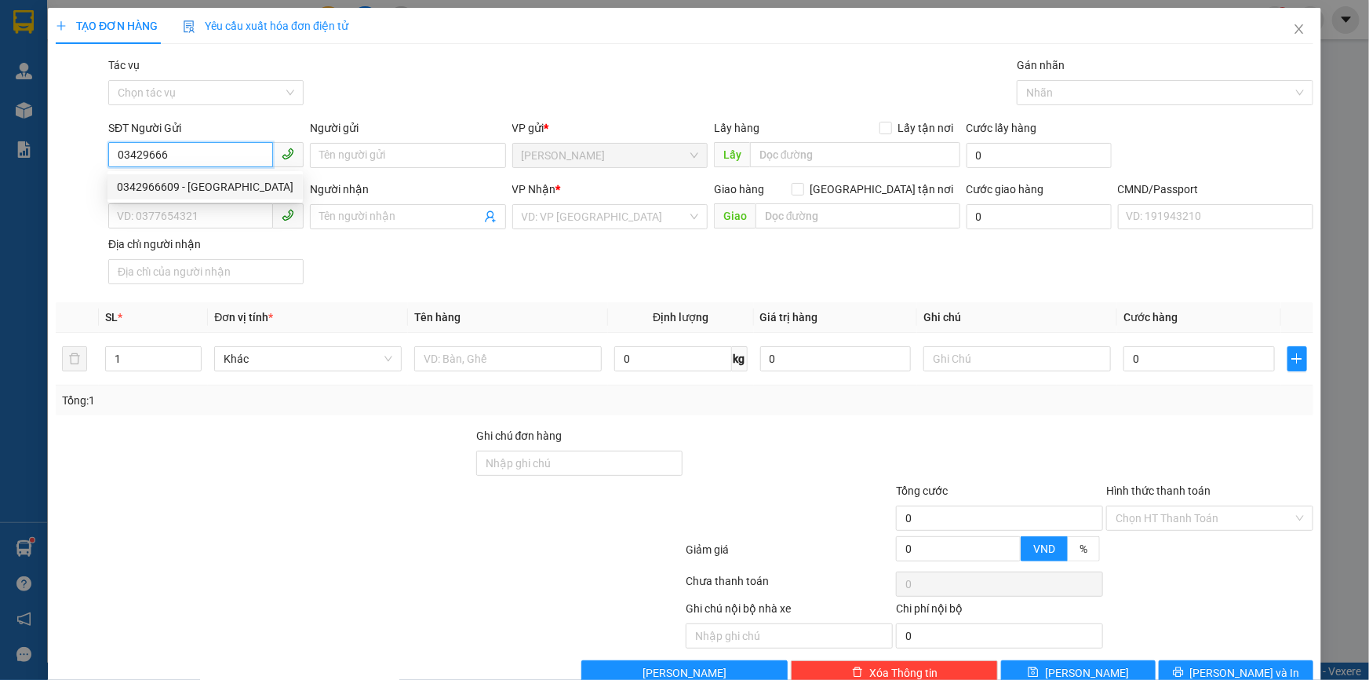
click at [208, 184] on div "0342966609 - [GEOGRAPHIC_DATA]" at bounding box center [205, 186] width 177 height 17
type input "0342966609"
type input "[PERSON_NAME]"
type input "0909717207"
type input "MẸ HOA"
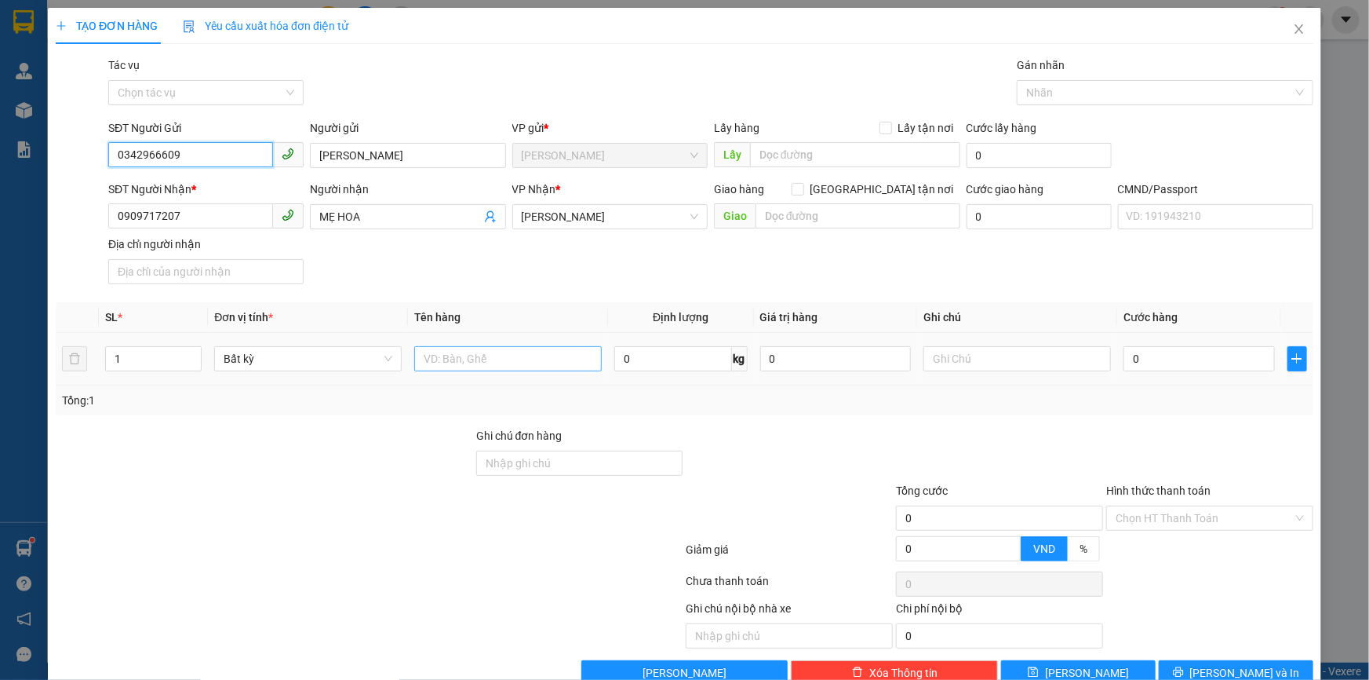
type input "0342966609"
click at [492, 366] on input "text" at bounding box center [508, 358] width 188 height 25
type input "1 THÙNG NP 32KG"
type input "9H00 TRỌNG"
type input "4"
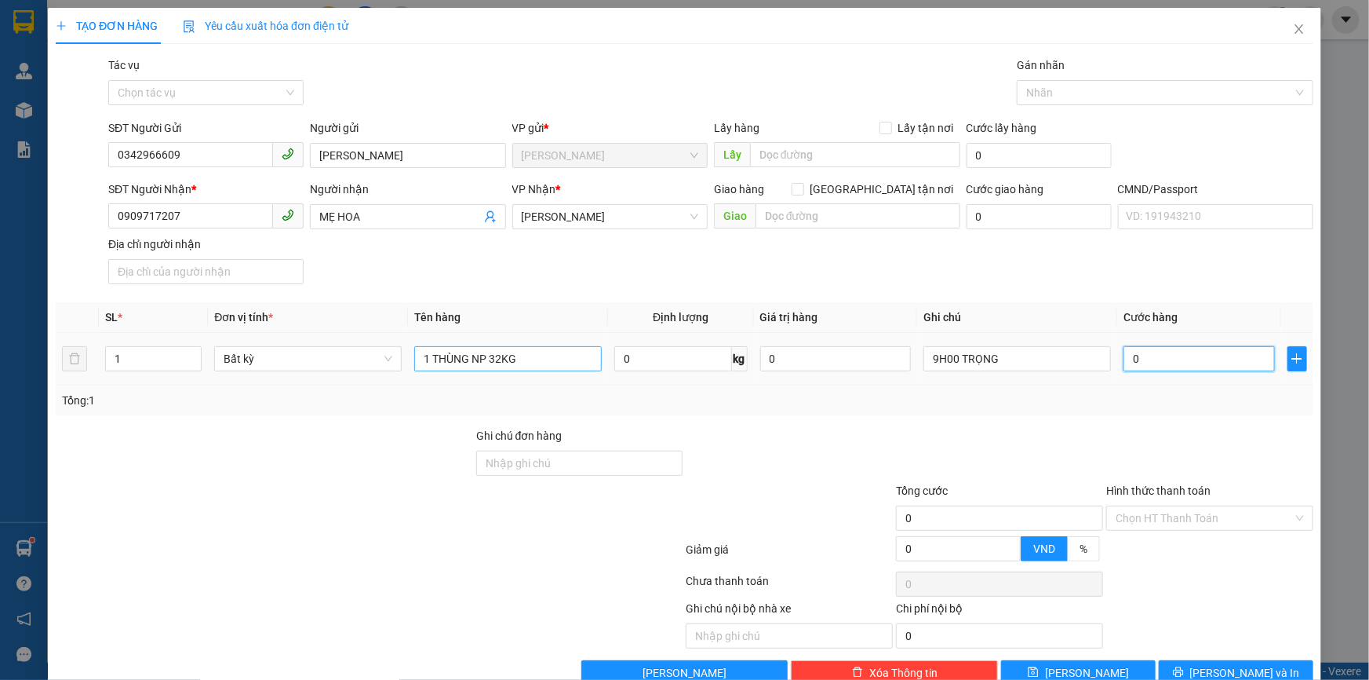
type input "4"
type input "45"
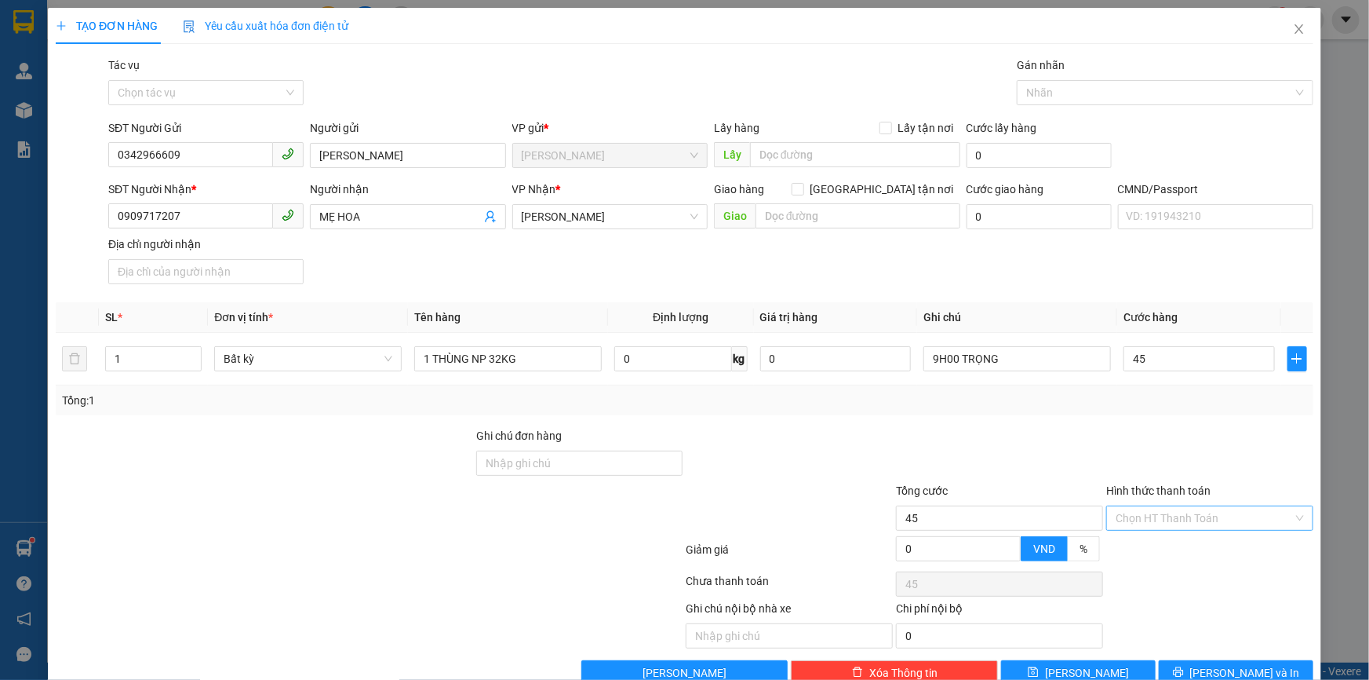
type input "45.000"
click at [1120, 509] on input "Hình thức thanh toán" at bounding box center [1204, 518] width 177 height 24
click at [1139, 539] on div "Tại văn phòng" at bounding box center [1201, 549] width 206 height 25
type input "0"
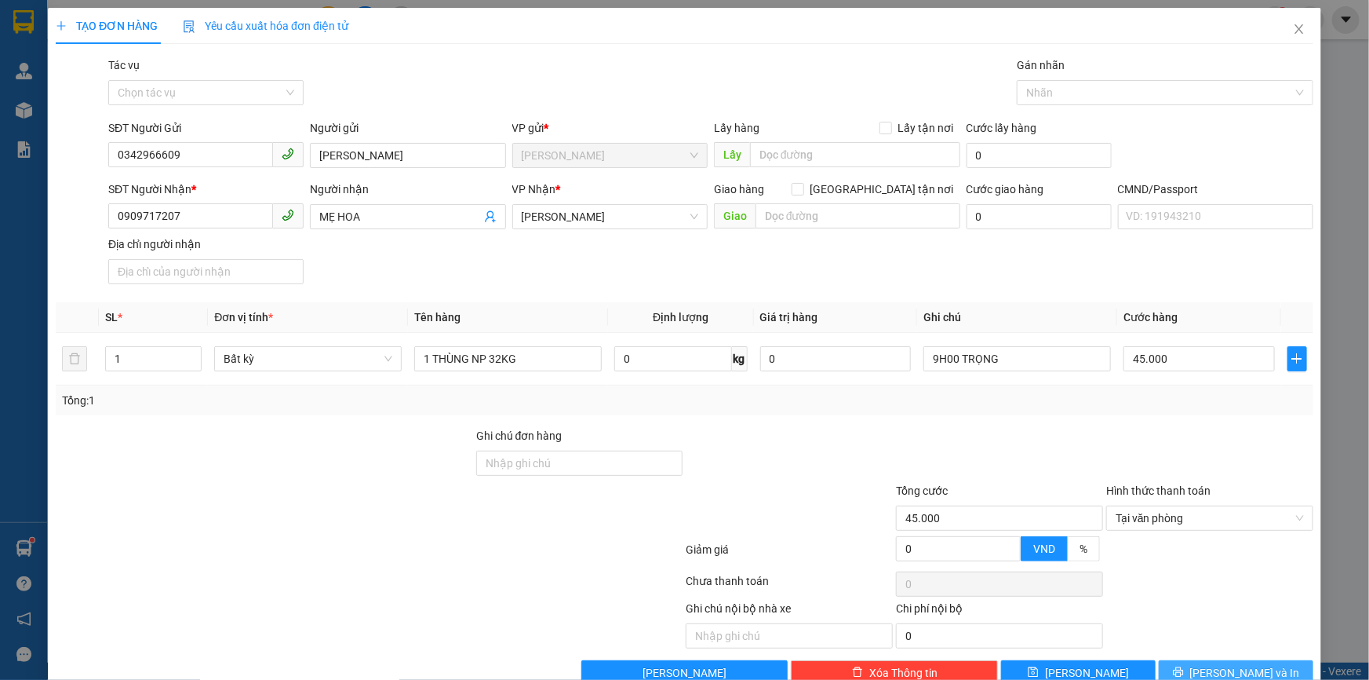
click at [1197, 666] on button "[PERSON_NAME] và In" at bounding box center [1236, 672] width 155 height 25
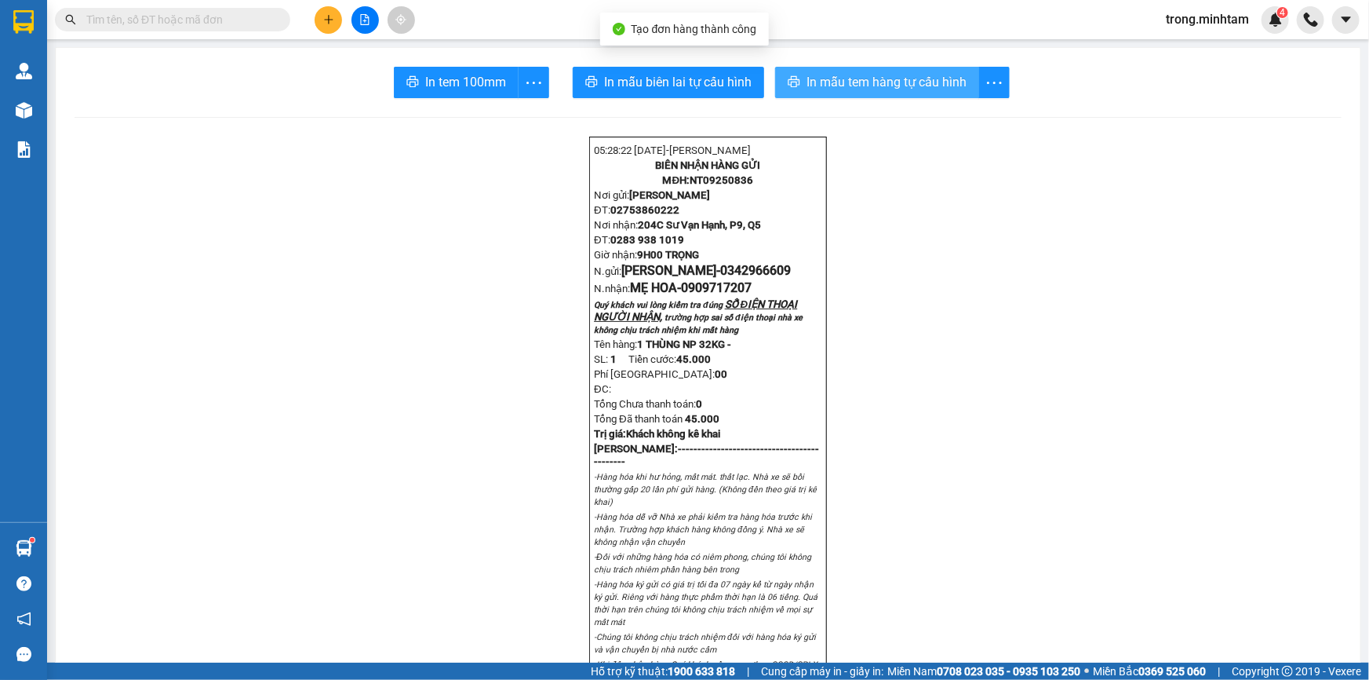
click at [800, 76] on button "In mẫu tem hàng tự cấu hình" at bounding box center [877, 82] width 204 height 31
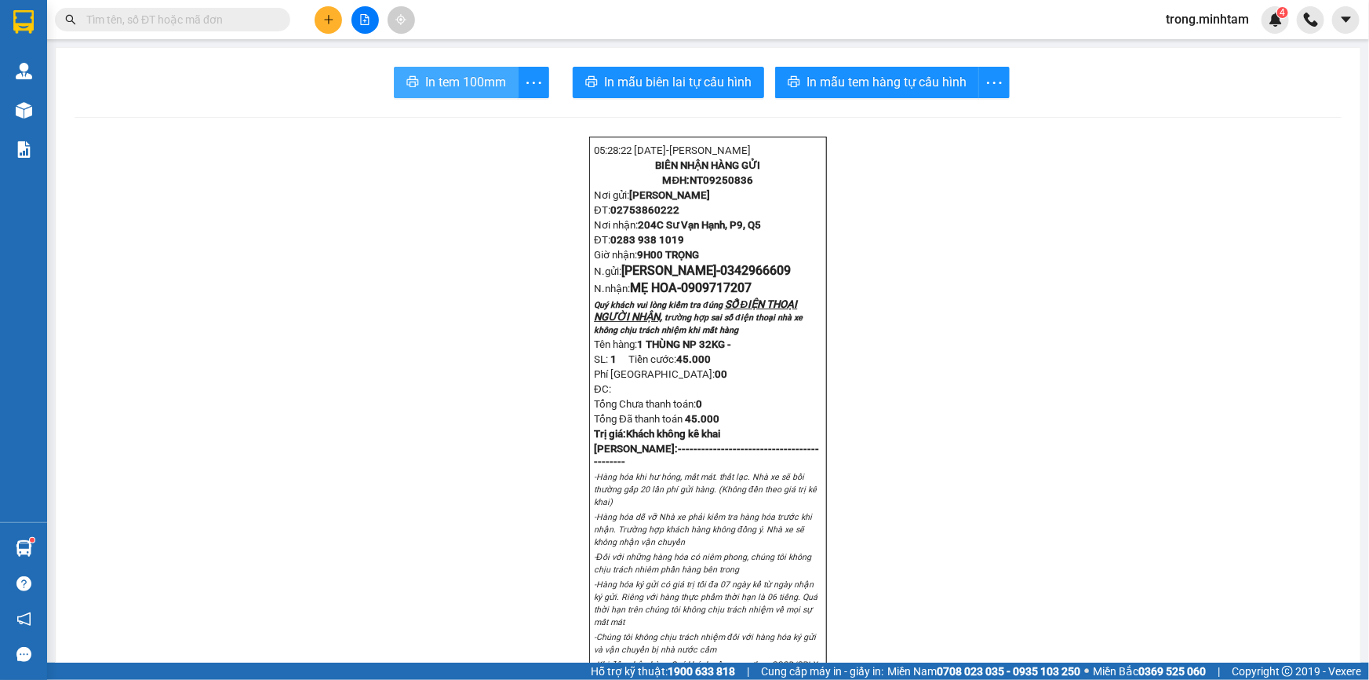
click at [439, 89] on span "In tem 100mm" at bounding box center [465, 82] width 81 height 20
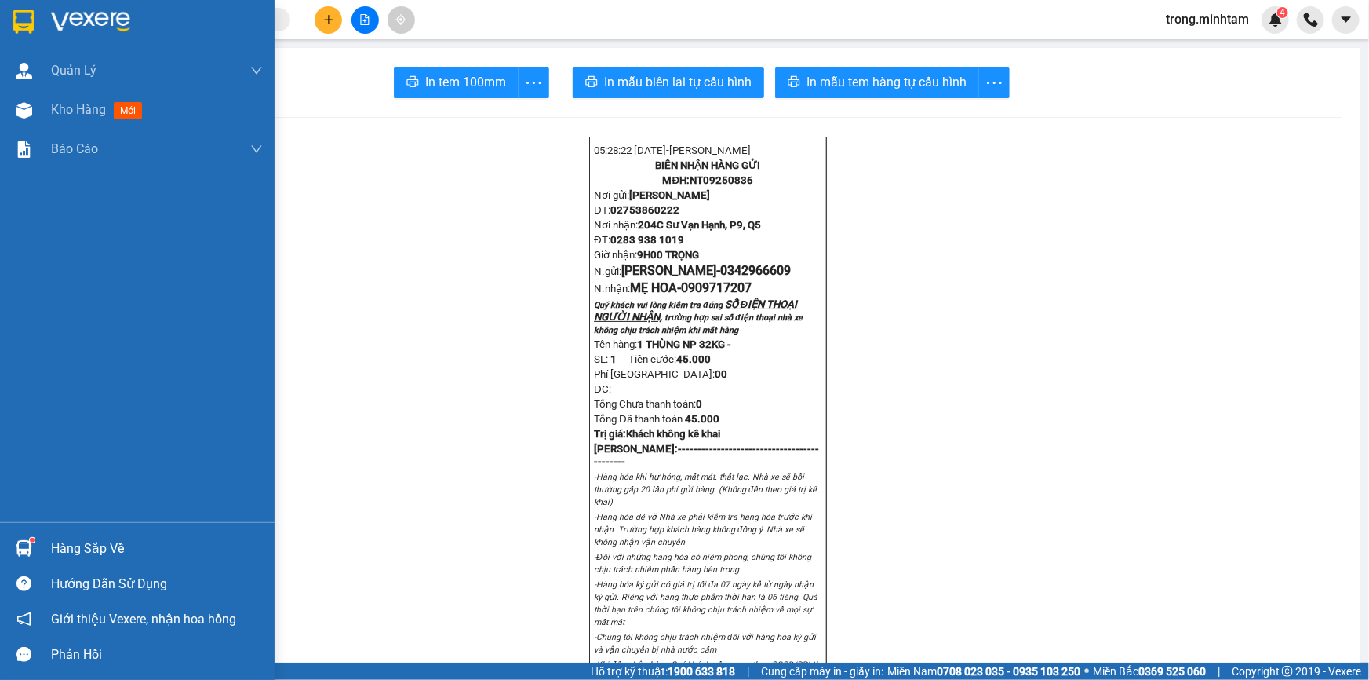
click at [101, 537] on div "Hàng sắp về" at bounding box center [157, 549] width 212 height 24
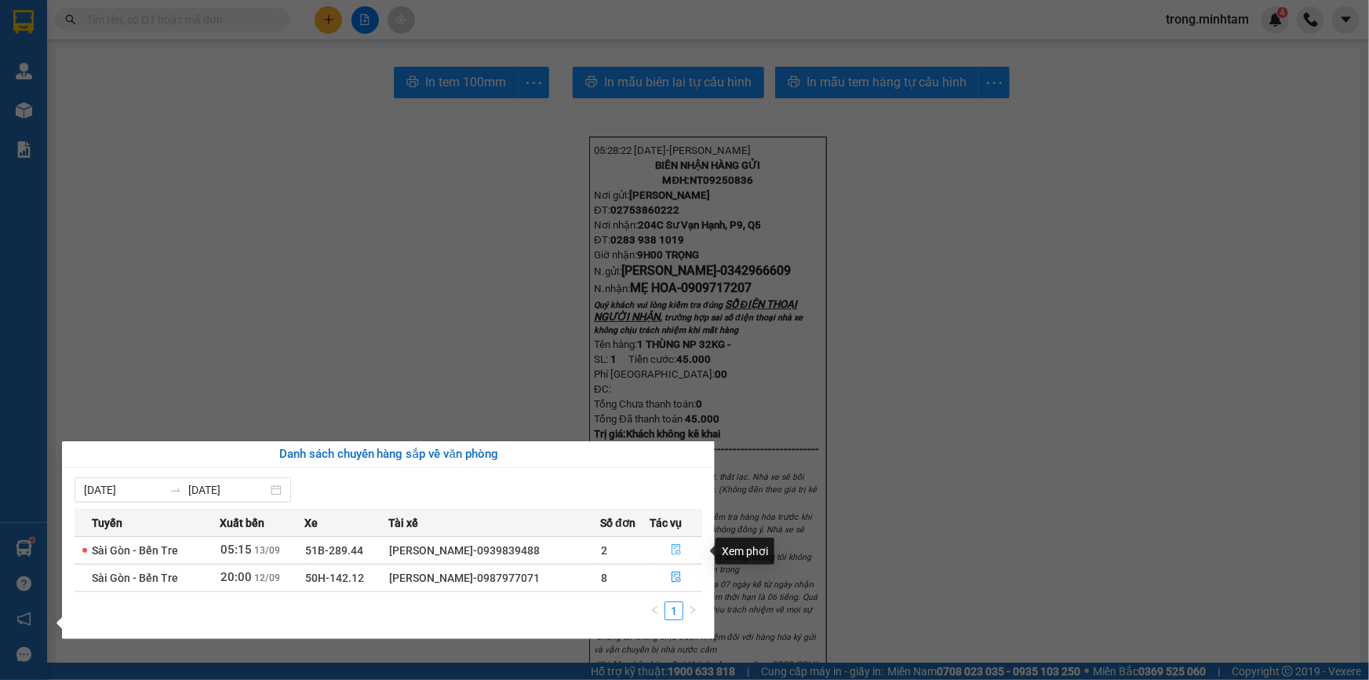
click at [668, 556] on button "button" at bounding box center [676, 549] width 51 height 25
